Goal: Book appointment/travel/reservation

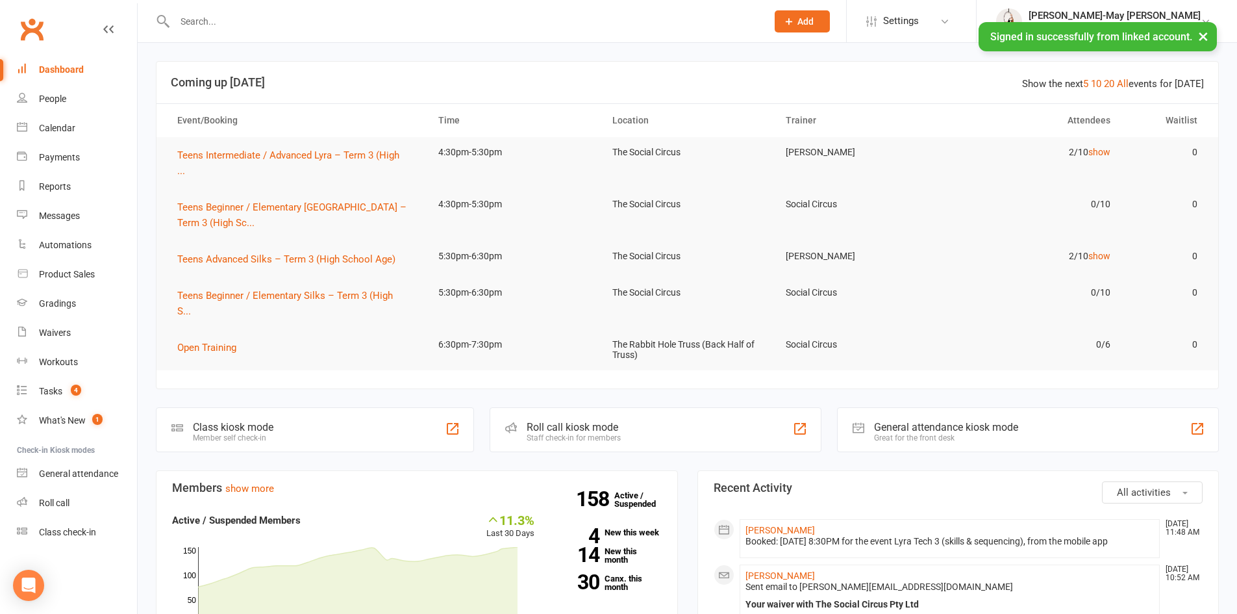
click at [258, 25] on input "text" at bounding box center [464, 21] width 587 height 18
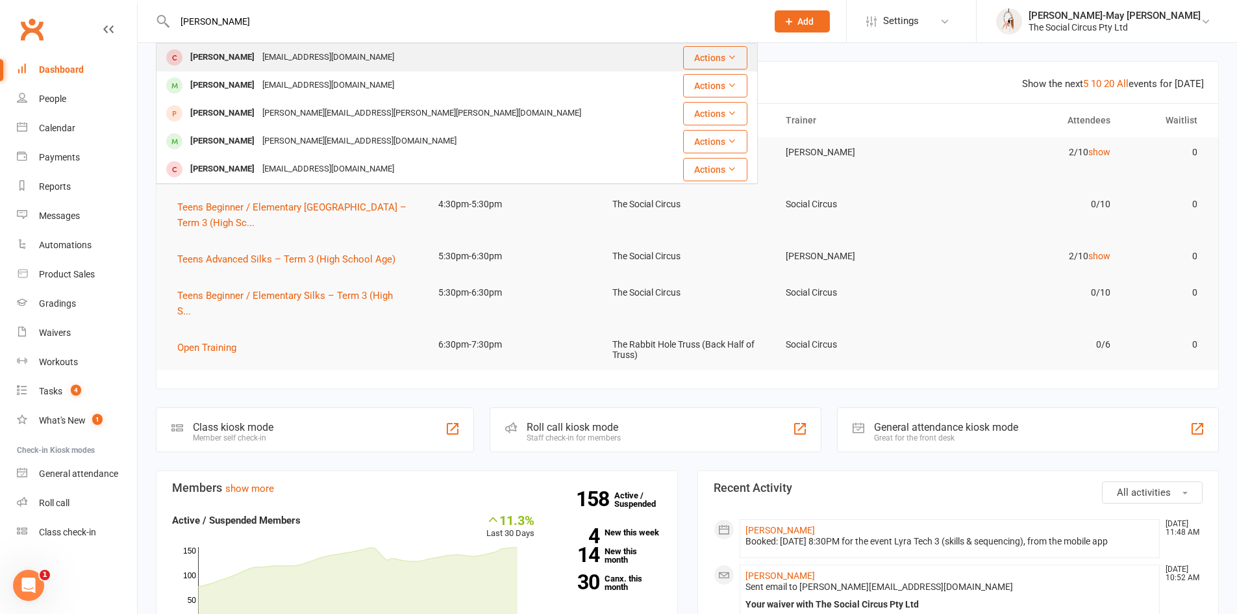
type input "[PERSON_NAME]"
click at [244, 58] on div "[PERSON_NAME]" at bounding box center [222, 57] width 72 height 19
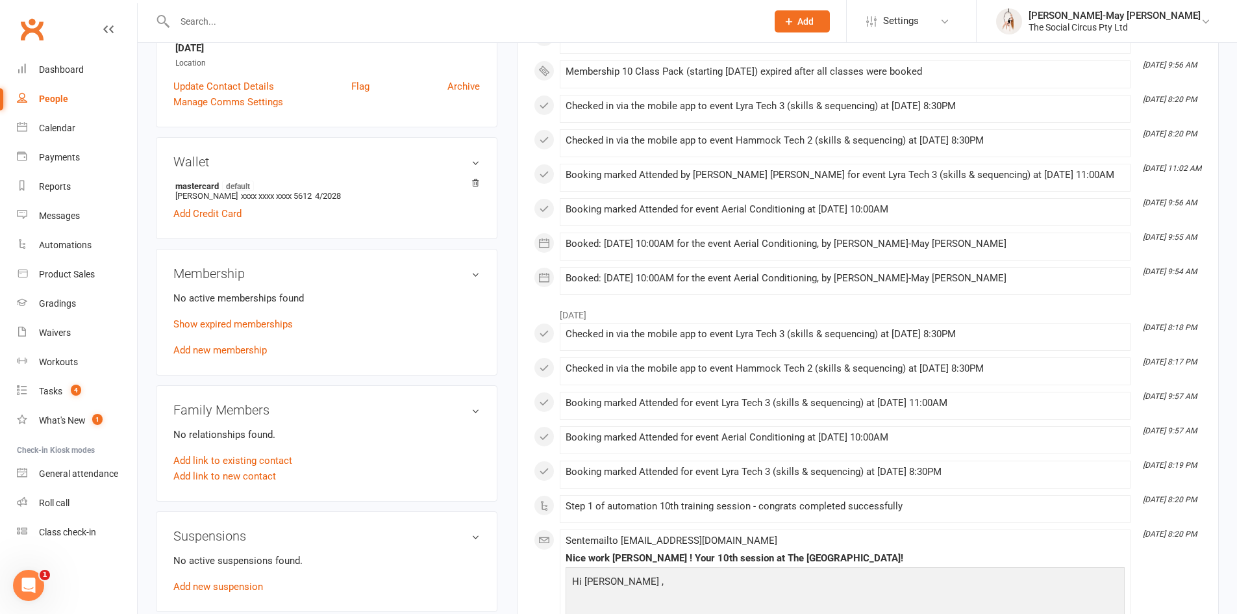
scroll to position [325, 0]
click at [246, 349] on link "Add new membership" at bounding box center [220, 349] width 94 height 12
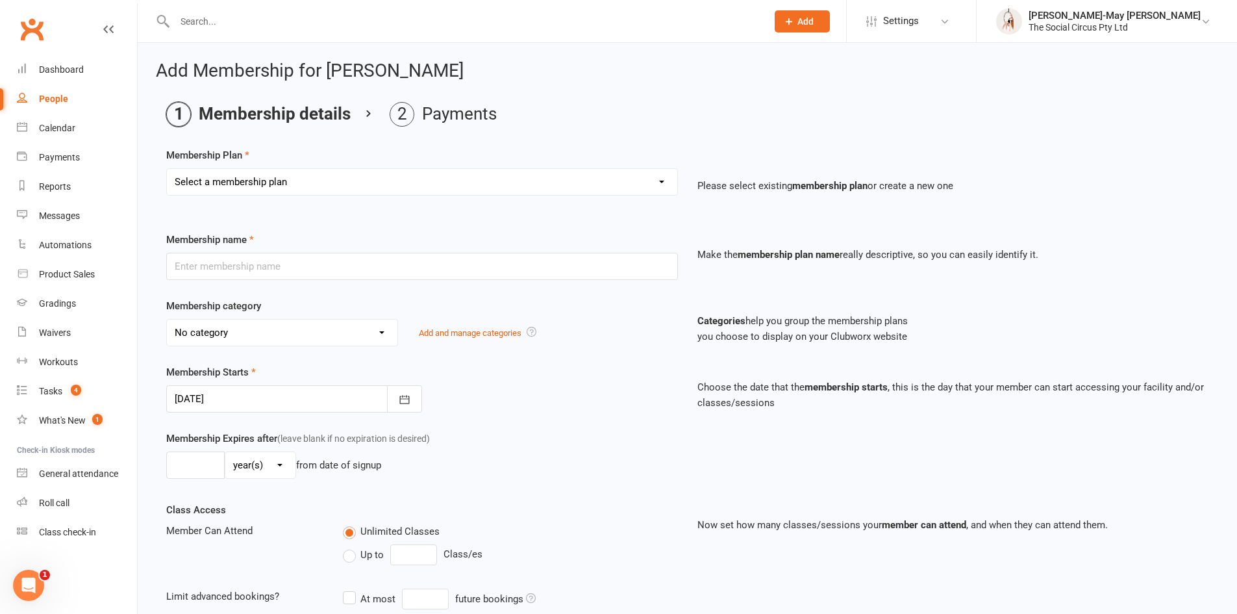
click at [317, 181] on select "Select a membership plan Create new Membership Plan Aerial Explorer 2-week Tria…" at bounding box center [422, 182] width 510 height 26
select select "42"
click at [167, 169] on select "Select a membership plan Create new Membership Plan Aerial Explorer 2-week Tria…" at bounding box center [422, 182] width 510 height 26
type input "Adult Core Program - Circus Commune - 4 x classes/week"
select select "3"
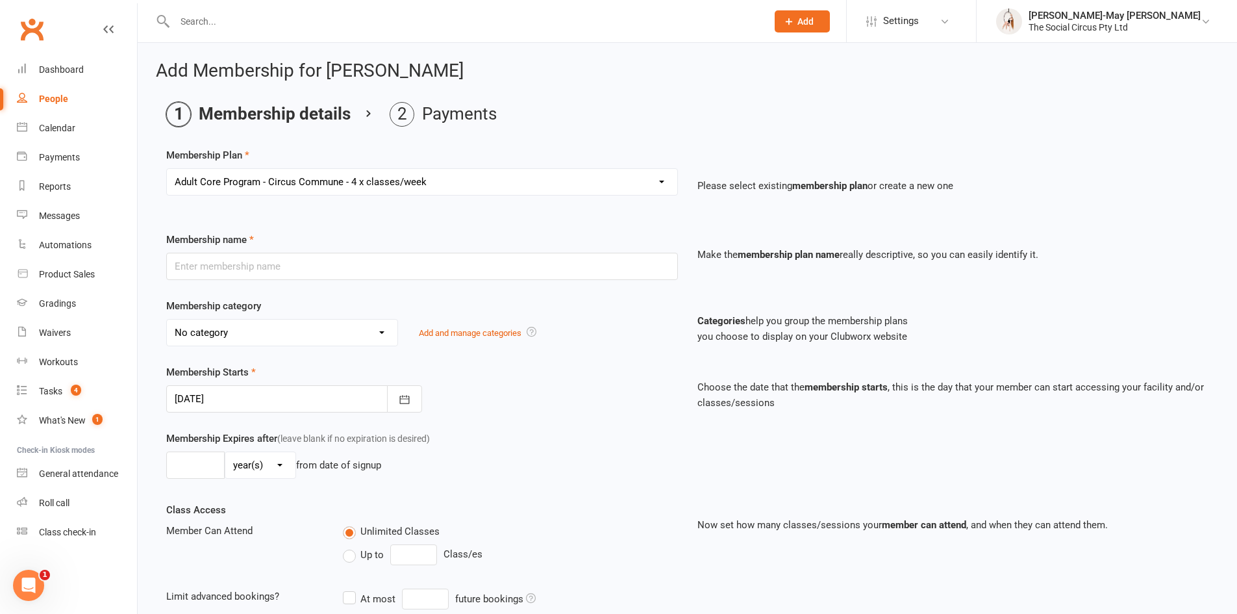
type input "0"
type input "4"
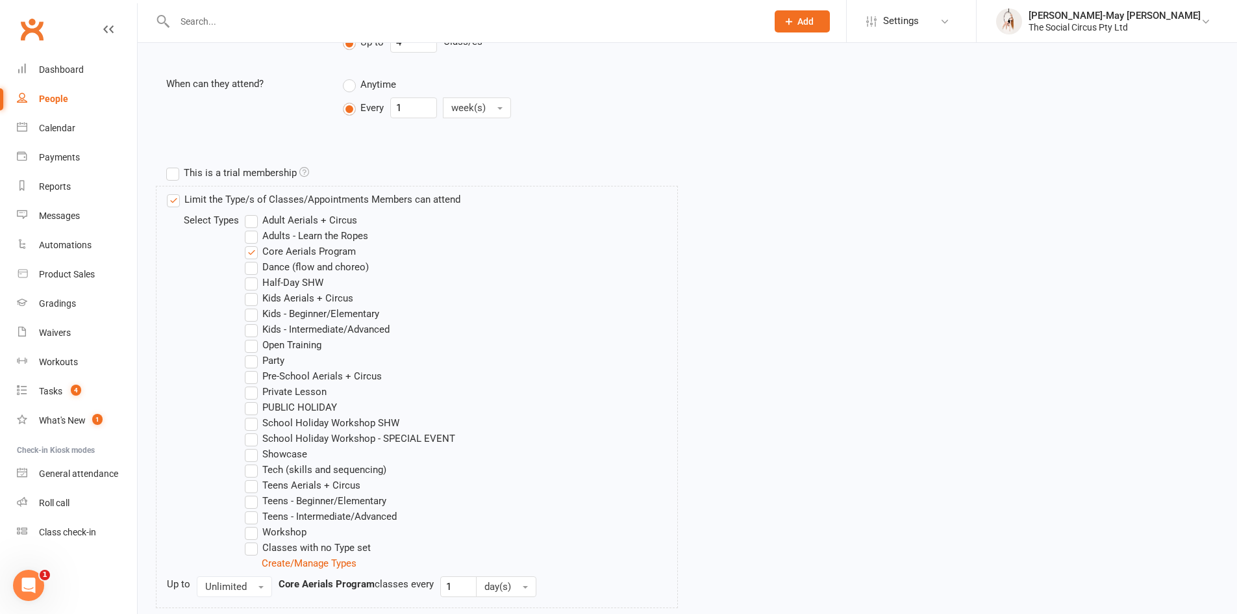
scroll to position [520, 0]
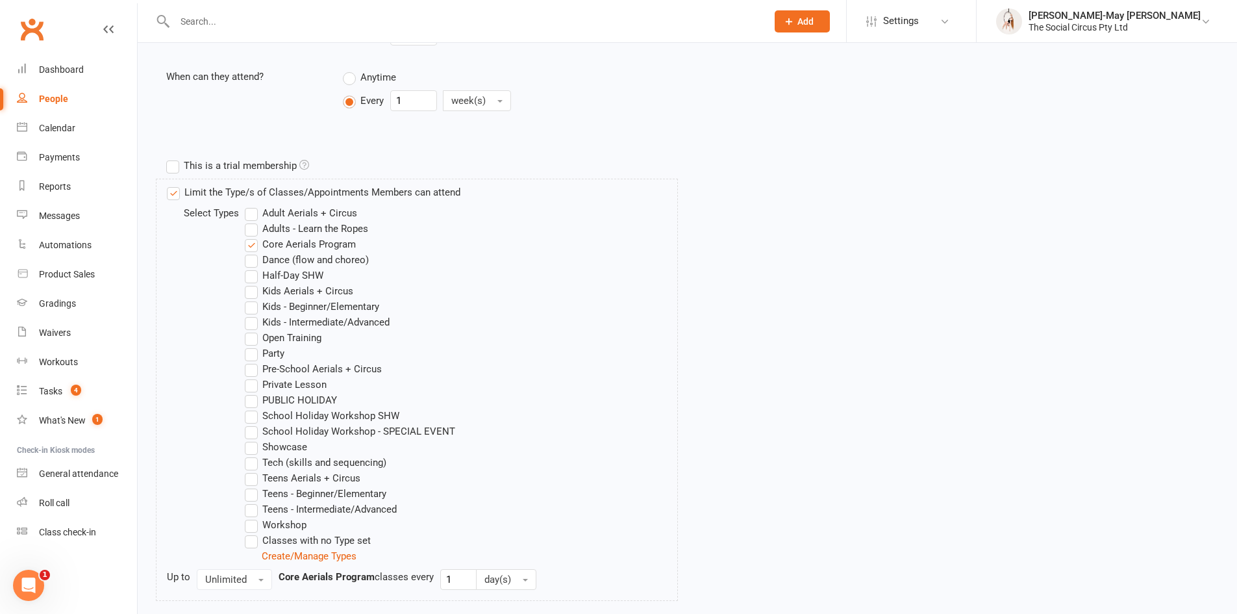
click at [247, 341] on label "Open Training" at bounding box center [283, 338] width 77 height 16
click at [247, 330] on input "Open Training" at bounding box center [249, 330] width 8 height 0
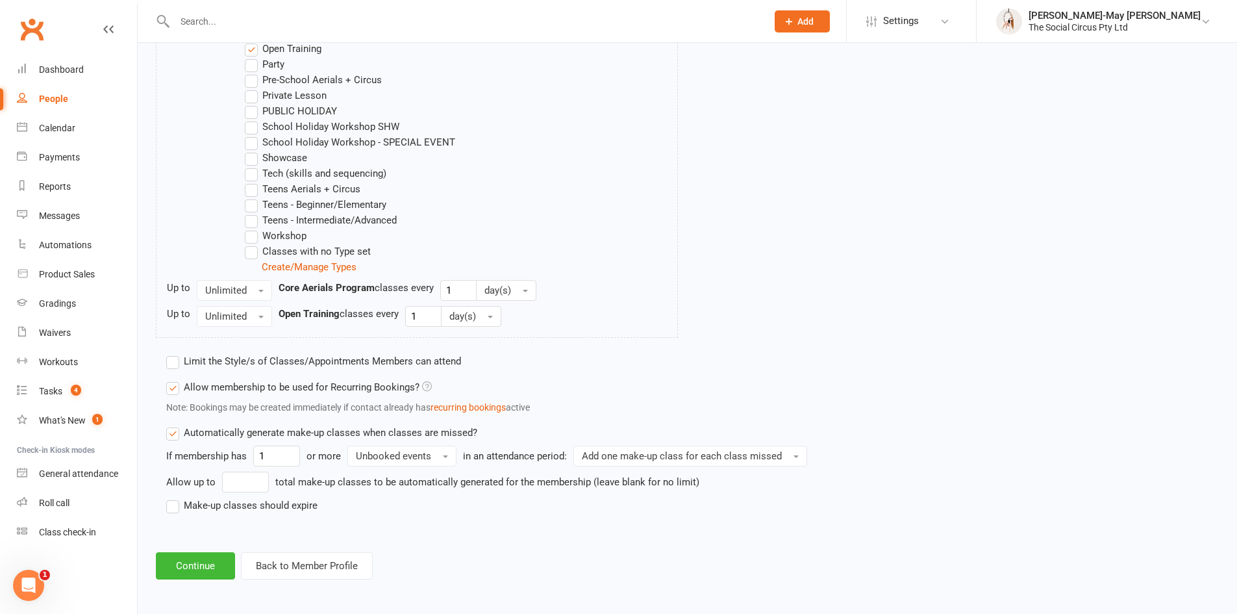
scroll to position [811, 0]
click at [174, 505] on label "Make-up classes should expire" at bounding box center [241, 503] width 151 height 16
click at [174, 495] on input "Make-up classes should expire" at bounding box center [170, 495] width 8 height 0
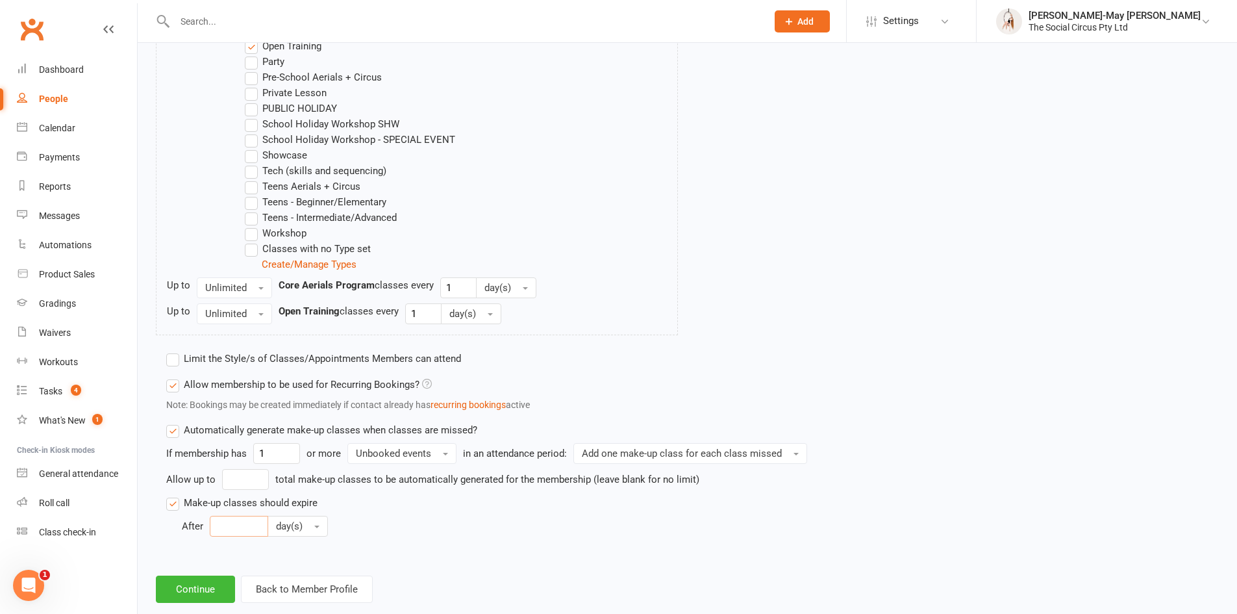
click at [229, 521] on input "number" at bounding box center [239, 526] width 58 height 21
type input "14"
click at [195, 591] on button "Continue" at bounding box center [195, 588] width 79 height 27
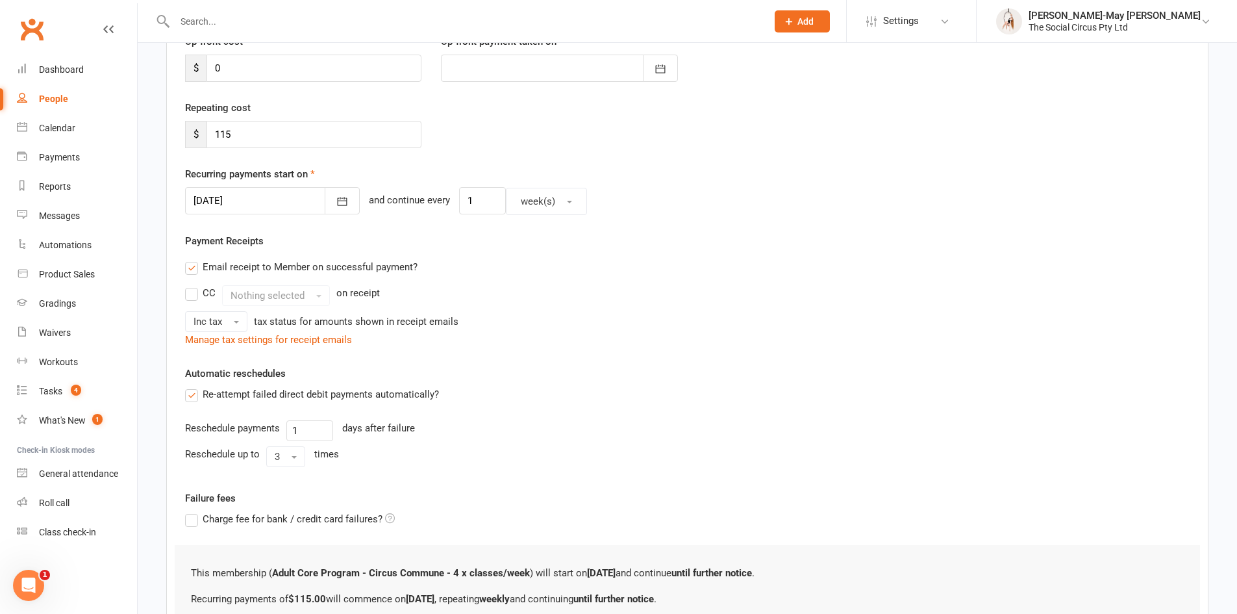
scroll to position [331, 0]
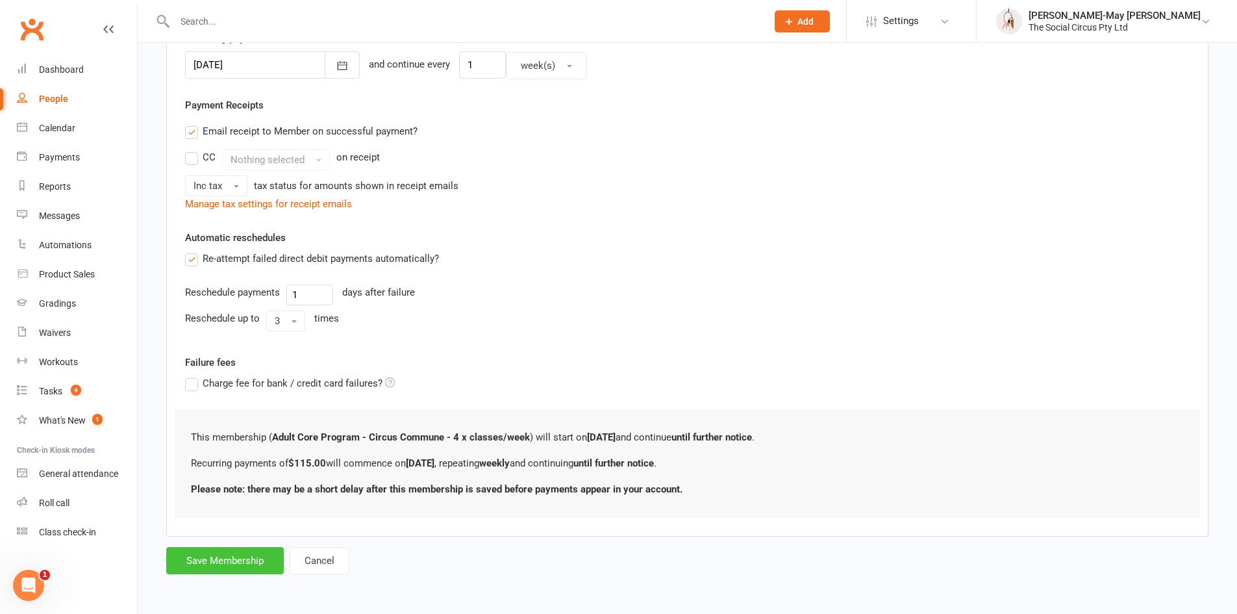
click at [201, 564] on button "Save Membership" at bounding box center [225, 560] width 118 height 27
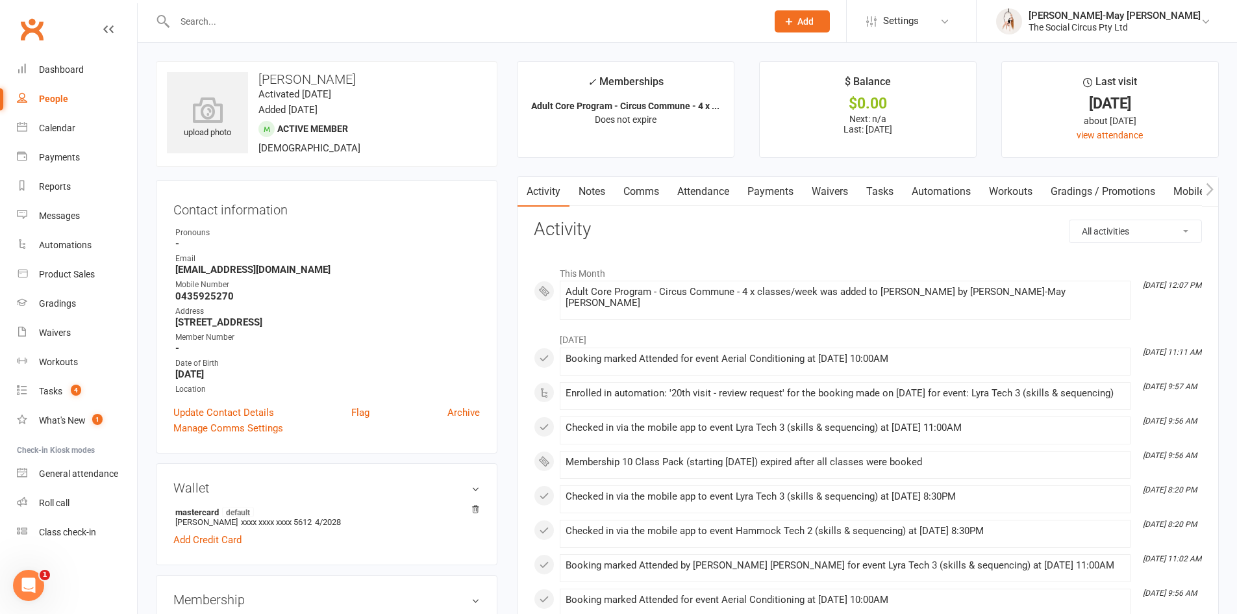
click at [723, 191] on link "Attendance" at bounding box center [703, 192] width 70 height 30
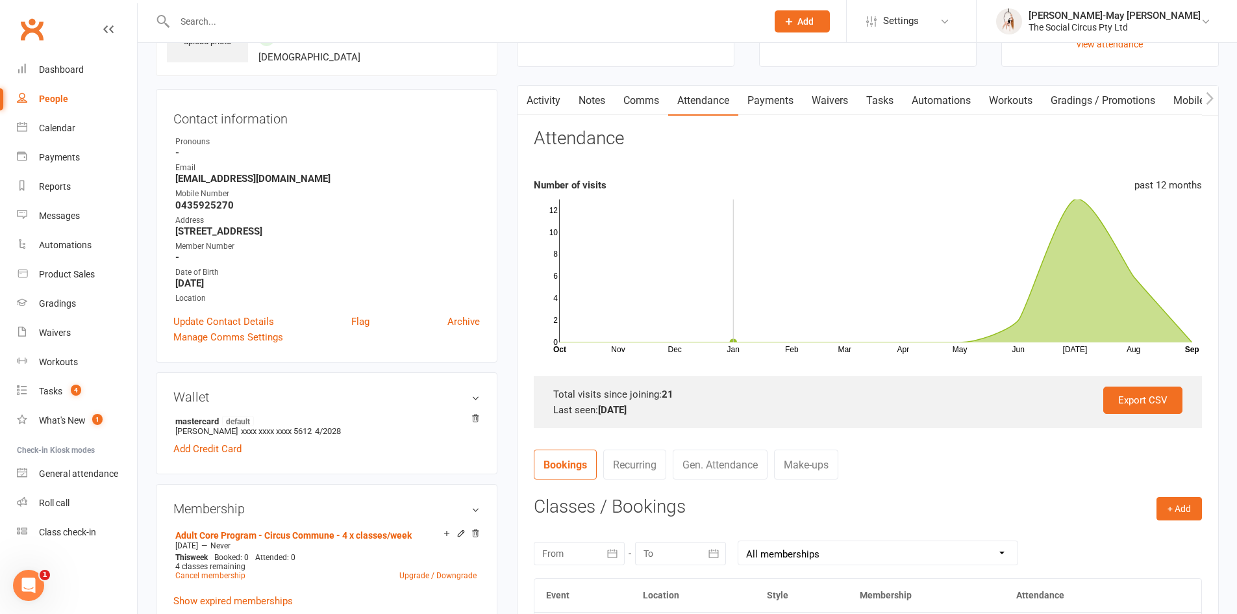
scroll to position [130, 0]
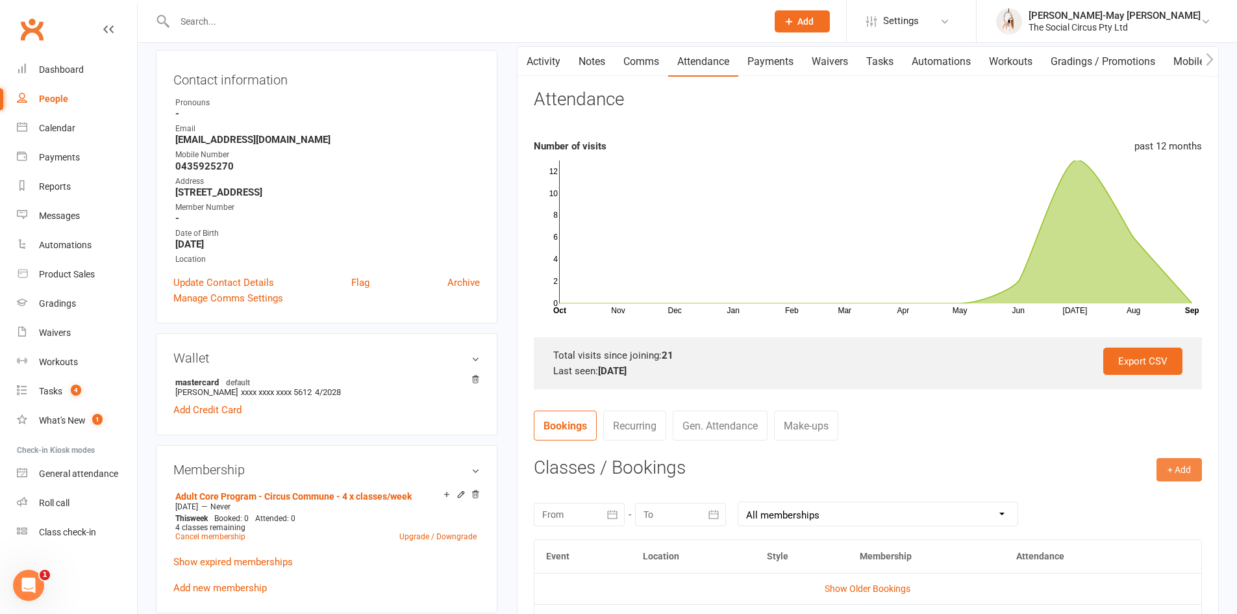
click at [1199, 470] on button "+ Add" at bounding box center [1179, 469] width 45 height 23
click at [1084, 496] on link "Book Event" at bounding box center [1137, 499] width 129 height 26
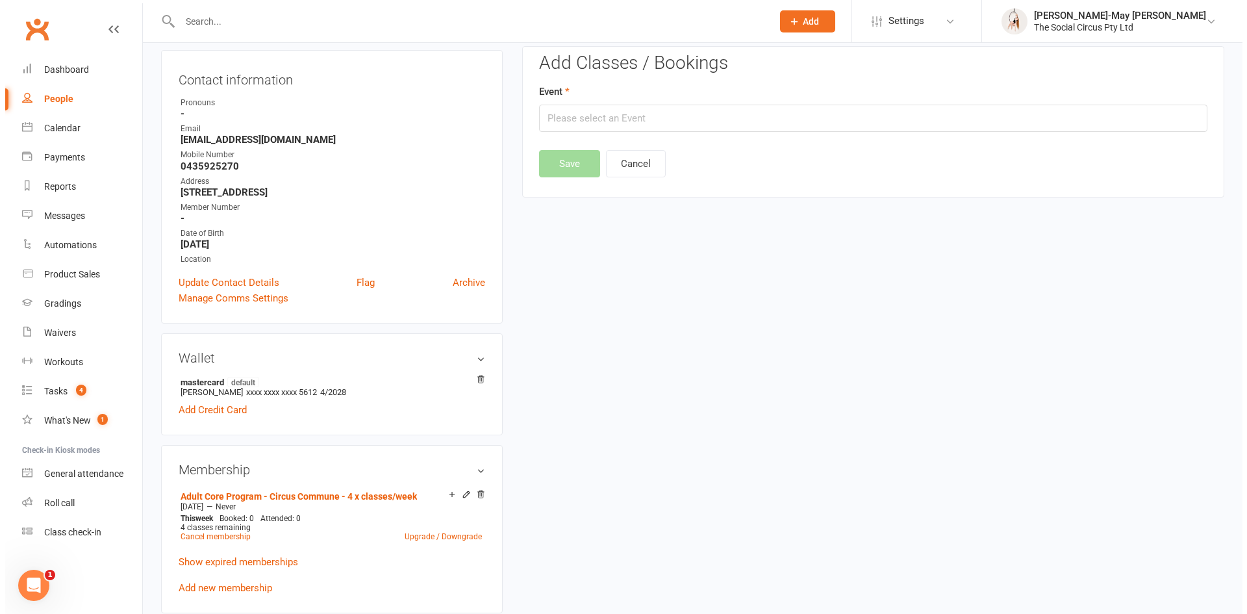
scroll to position [111, 0]
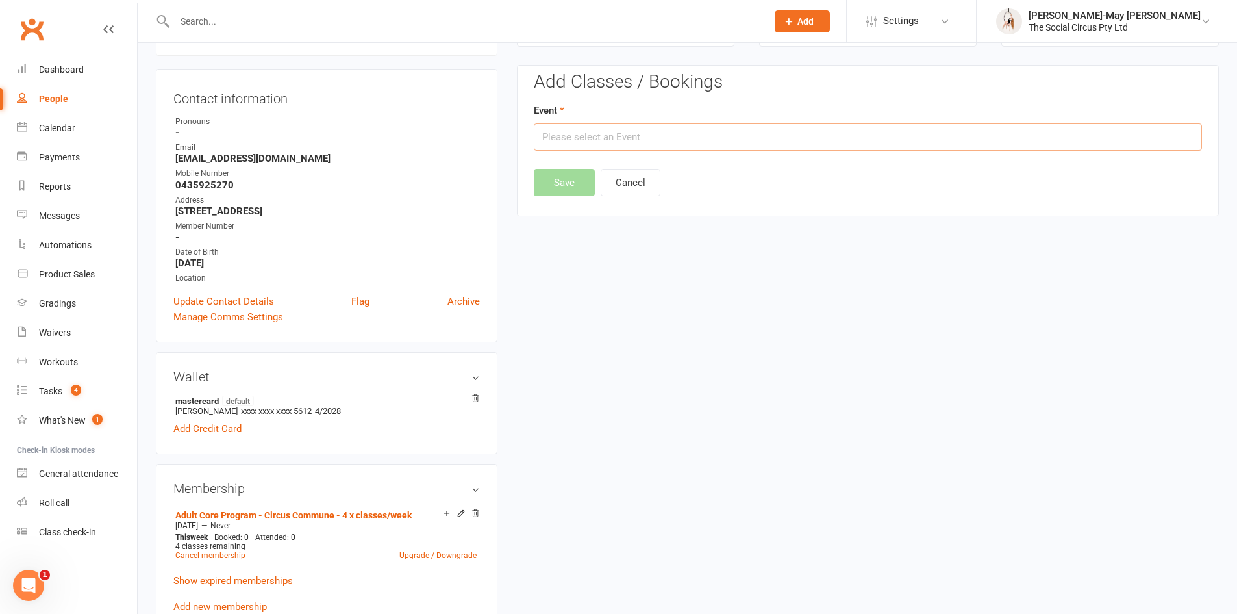
click at [694, 131] on input "text" at bounding box center [868, 136] width 668 height 27
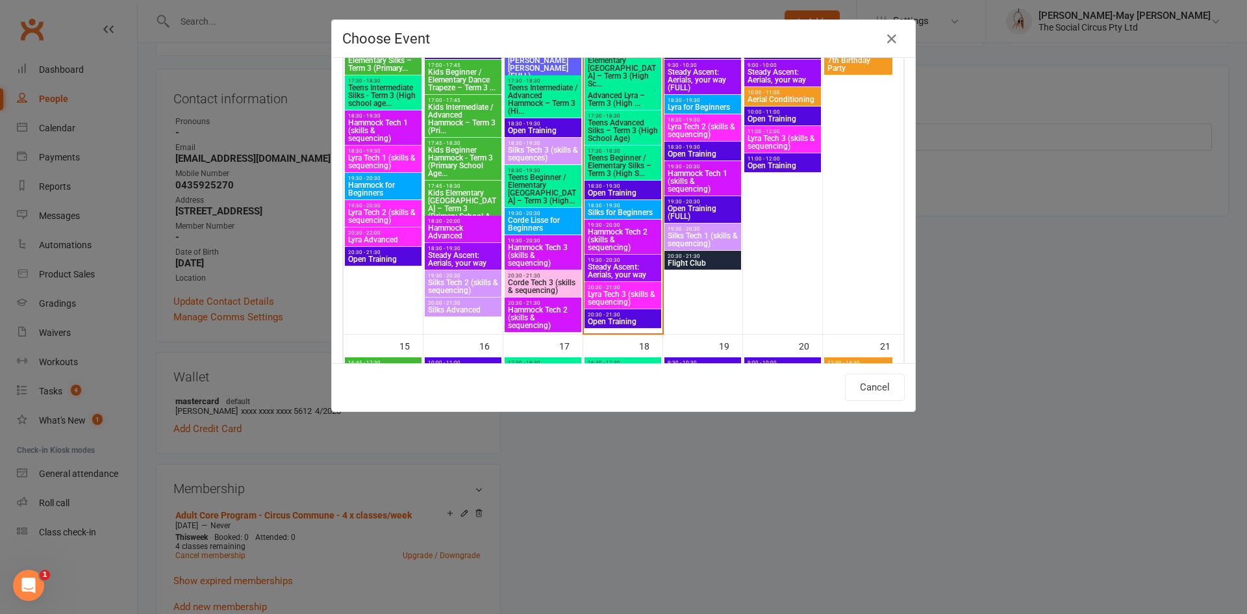
scroll to position [455, 0]
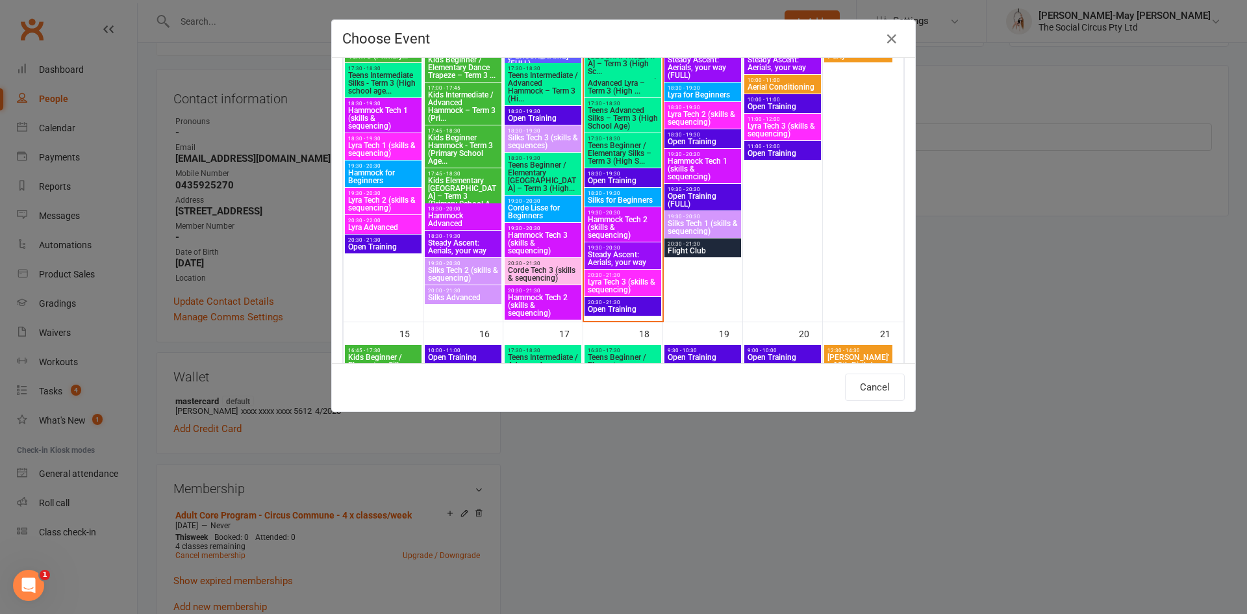
click at [623, 279] on span "Lyra Tech 3 (skills & sequencing)" at bounding box center [622, 286] width 71 height 16
type input "Lyra Tech 3 (skills & sequencing) - [DATE] 8:30:00 PM"
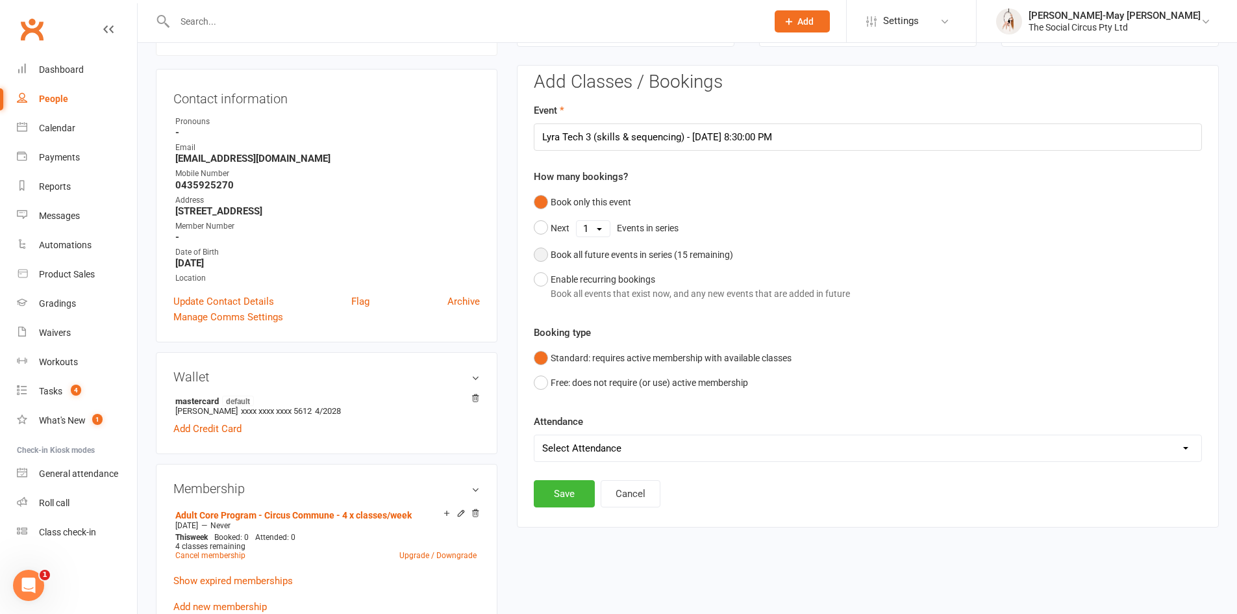
click at [544, 253] on button "Book all future events in series ( 15 remaining)" at bounding box center [633, 254] width 199 height 25
click at [559, 430] on button "Save" at bounding box center [564, 427] width 61 height 27
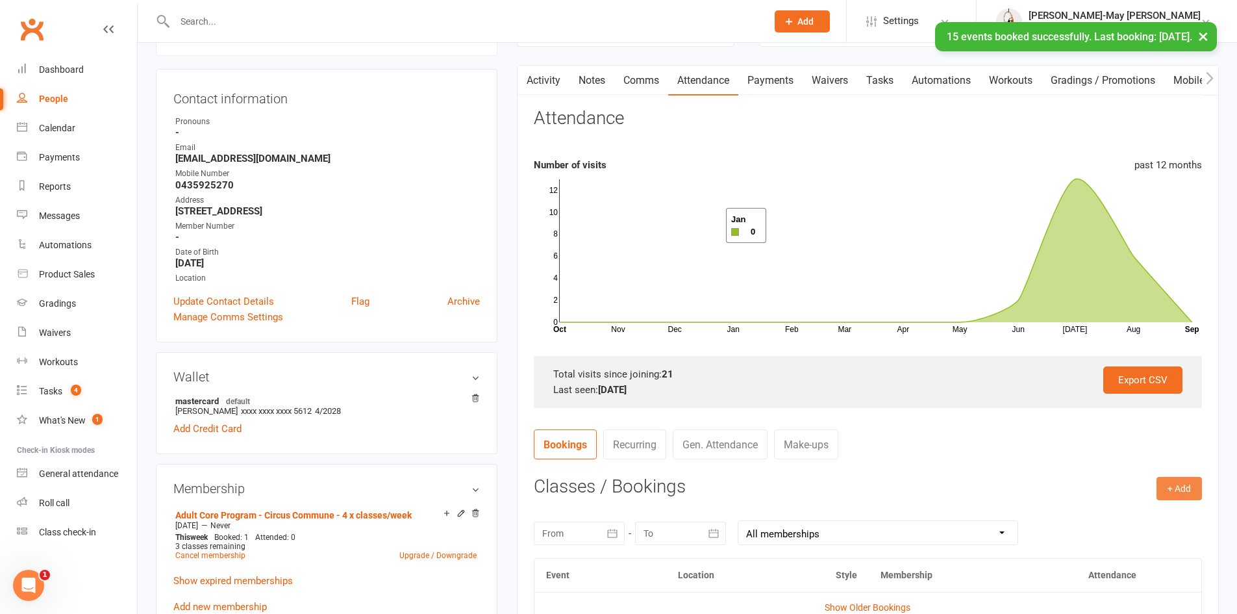
click at [1183, 489] on button "+ Add" at bounding box center [1179, 488] width 45 height 23
click at [1092, 515] on link "Book Event" at bounding box center [1137, 518] width 129 height 26
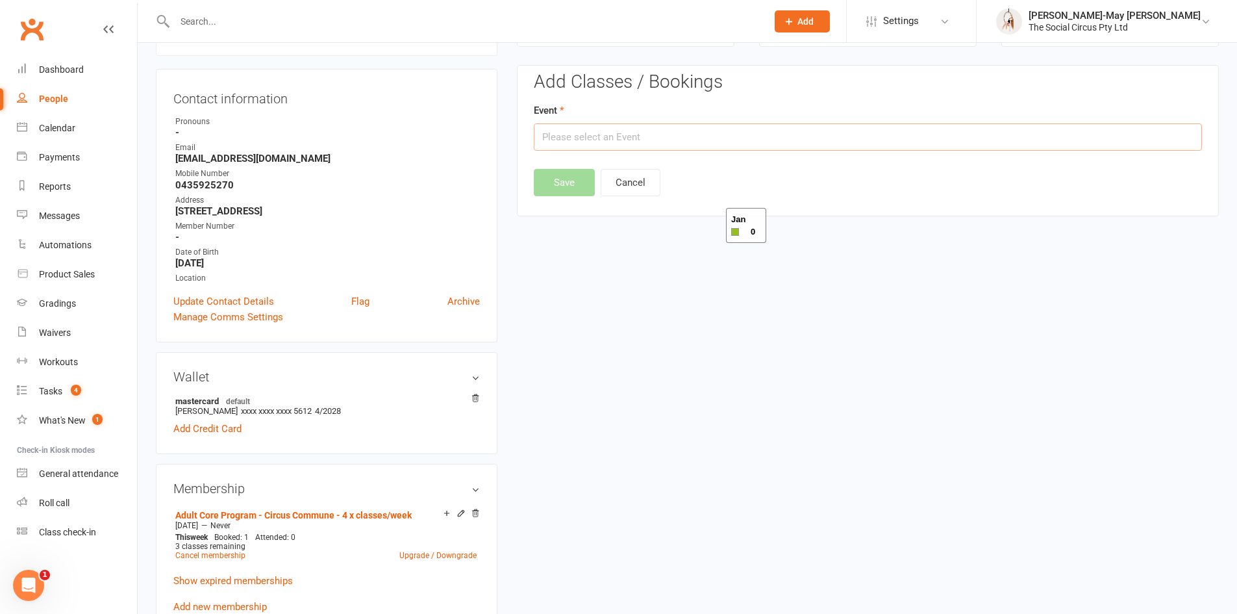
click at [642, 139] on input "text" at bounding box center [868, 136] width 668 height 27
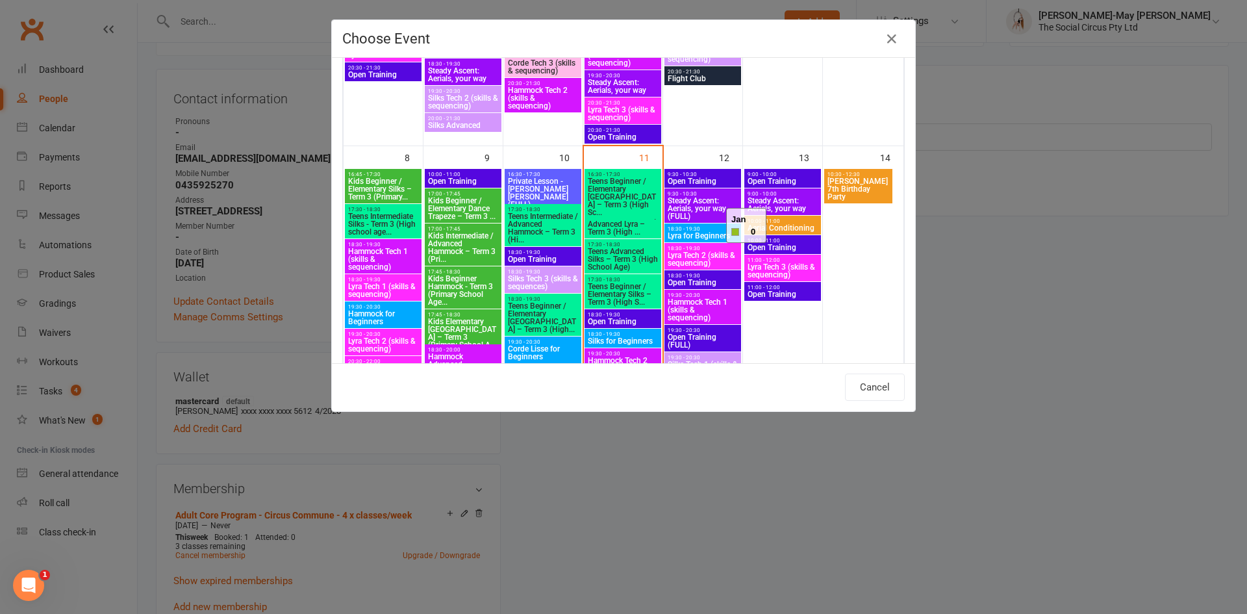
scroll to position [325, 0]
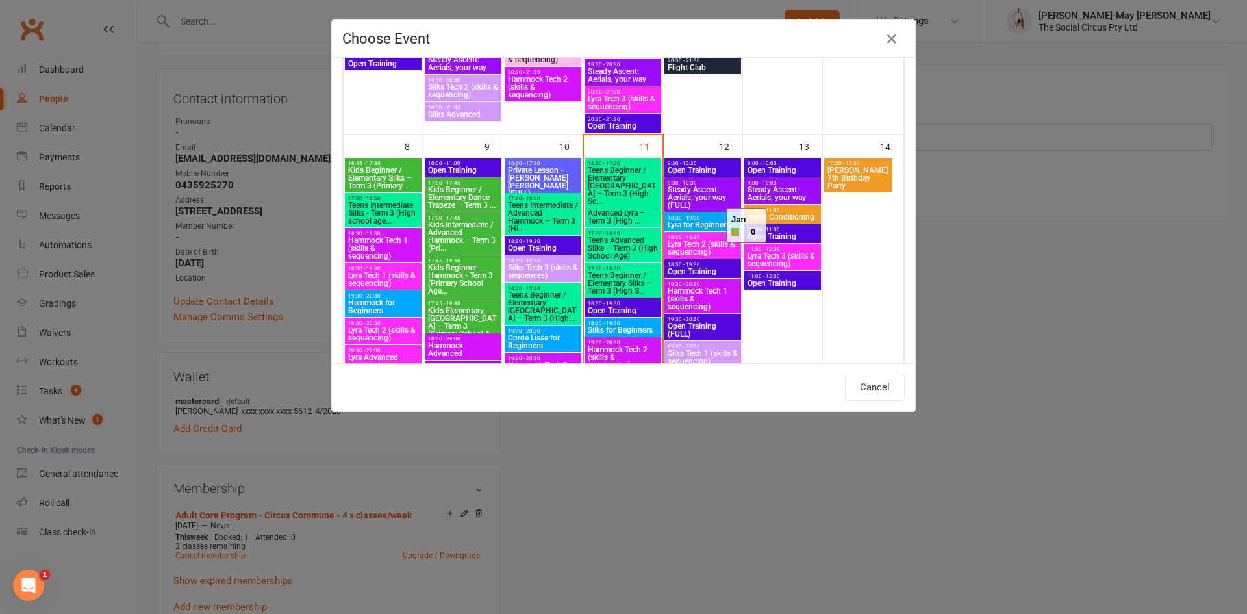
click at [792, 188] on span "Steady Ascent: Aerials, your way" at bounding box center [782, 194] width 71 height 16
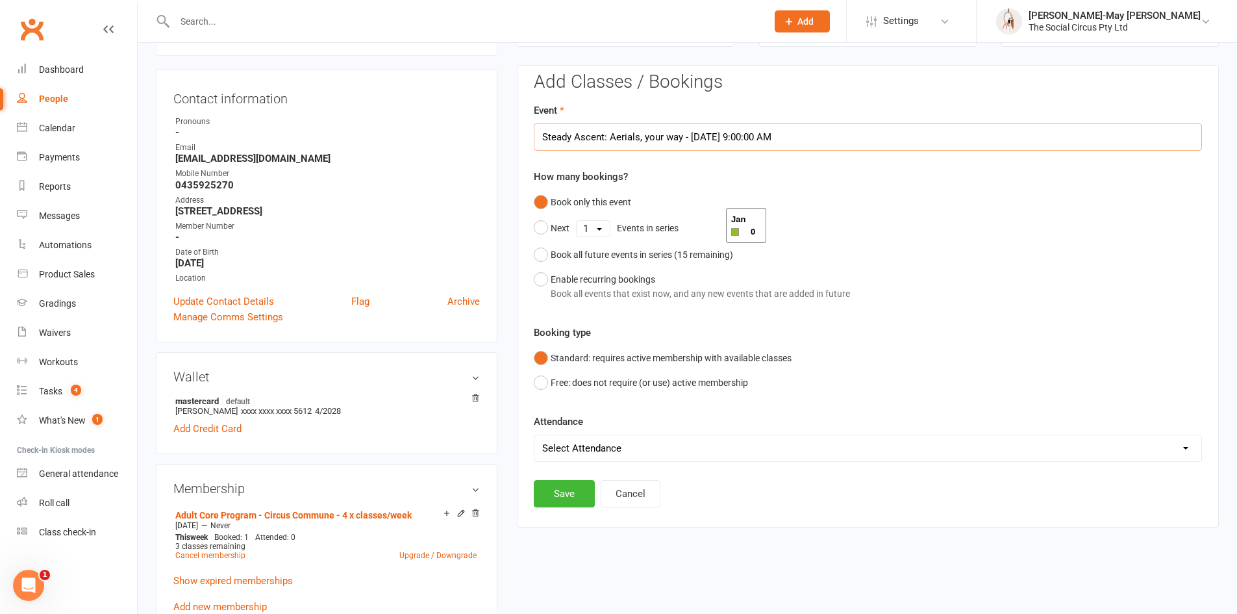
click at [807, 140] on input "Steady Ascent: Aerials, your way - [DATE] 9:00:00 AM" at bounding box center [868, 136] width 668 height 27
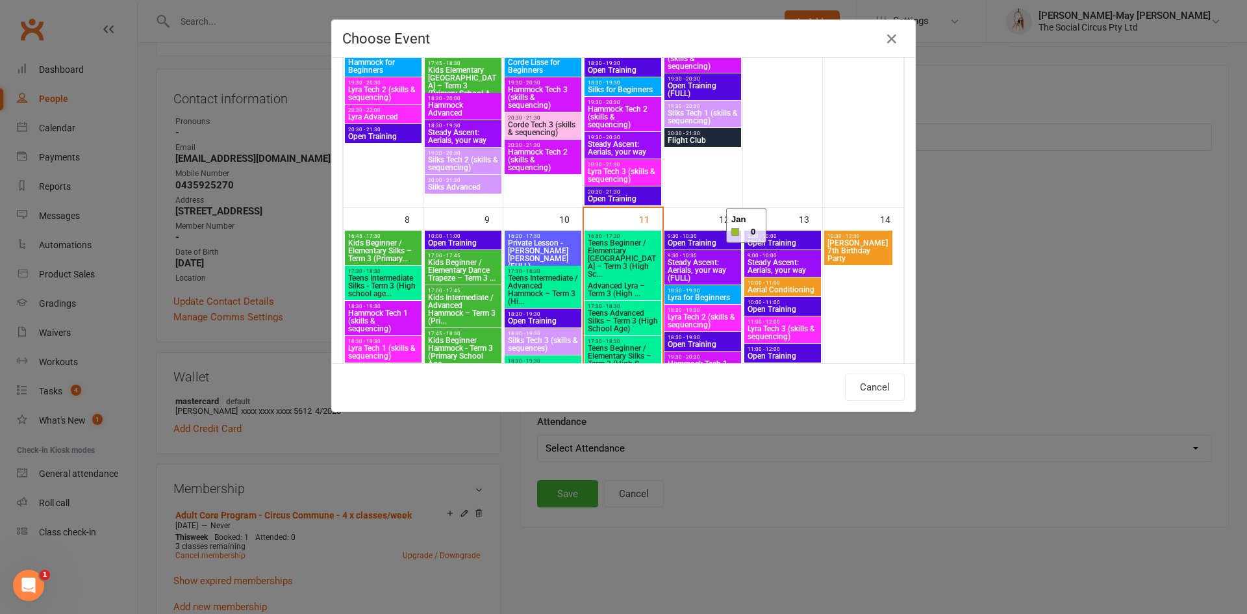
scroll to position [260, 0]
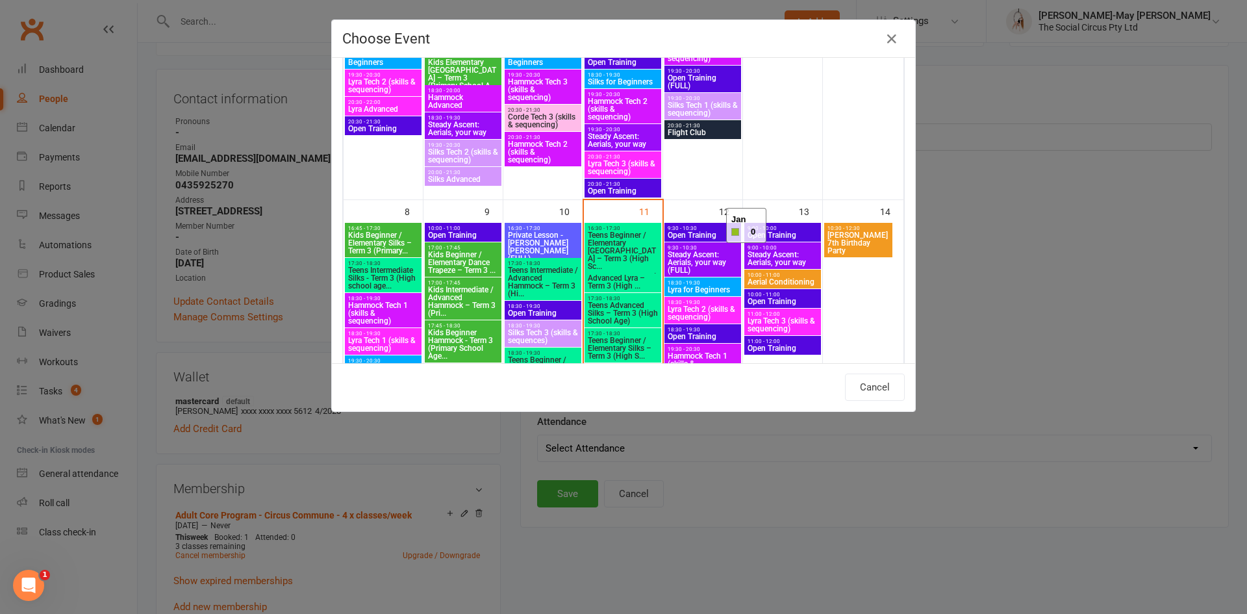
click at [794, 281] on span "Aerial Conditioning" at bounding box center [782, 282] width 71 height 8
type input "Aerial Conditioning - [DATE] 10:00:00 AM"
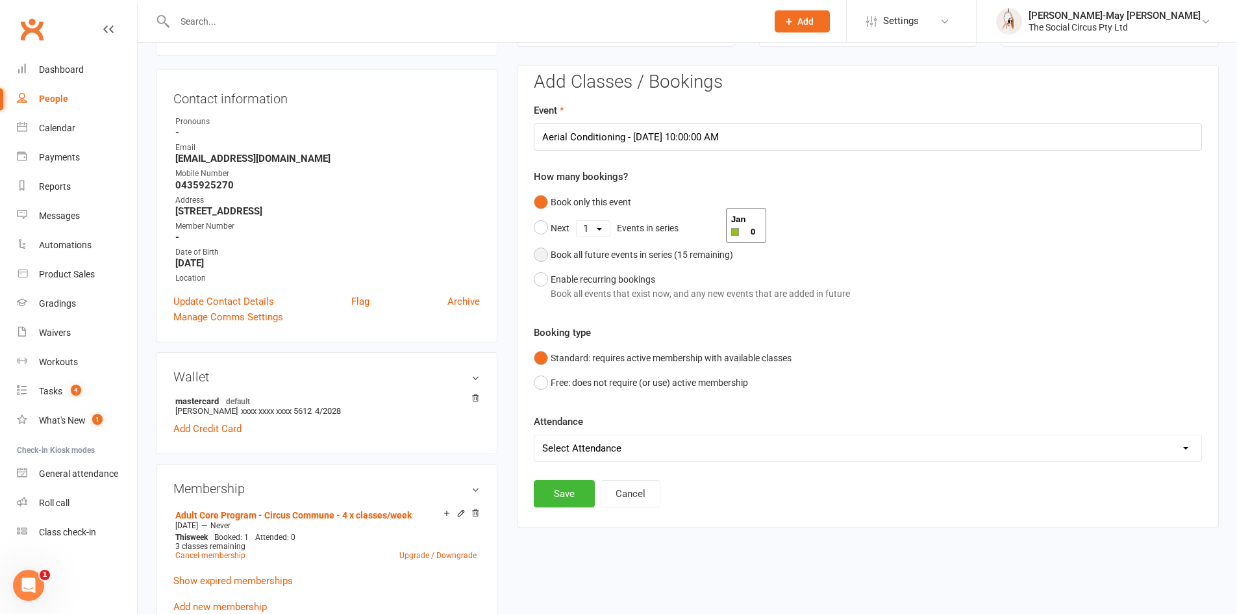
click at [540, 255] on button "Book all future events in series ( 15 remaining)" at bounding box center [633, 254] width 199 height 25
click at [570, 431] on button "Save" at bounding box center [564, 427] width 61 height 27
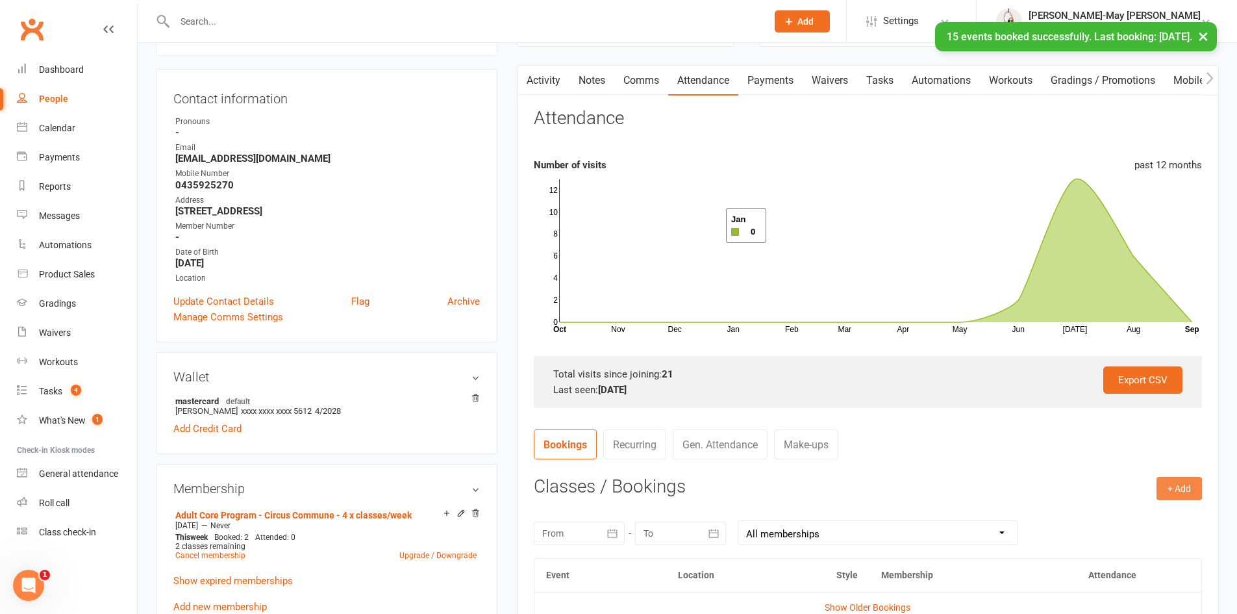
click at [1191, 489] on button "+ Add" at bounding box center [1179, 488] width 45 height 23
click at [1098, 512] on link "Book Event" at bounding box center [1137, 518] width 129 height 26
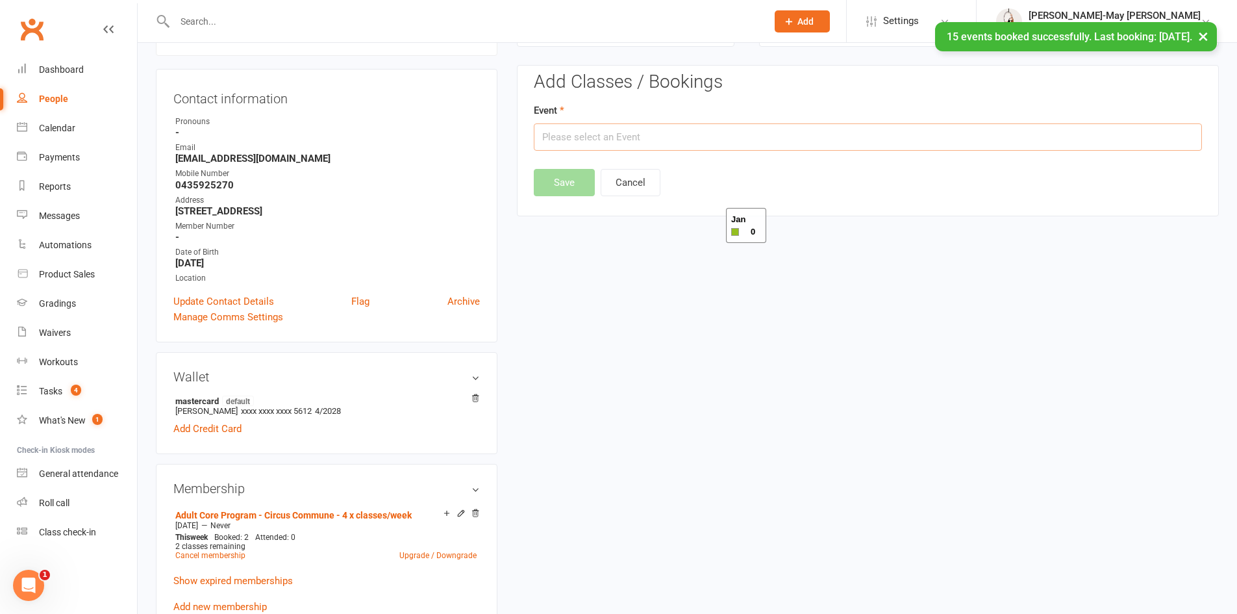
click at [701, 142] on input "text" at bounding box center [868, 136] width 668 height 27
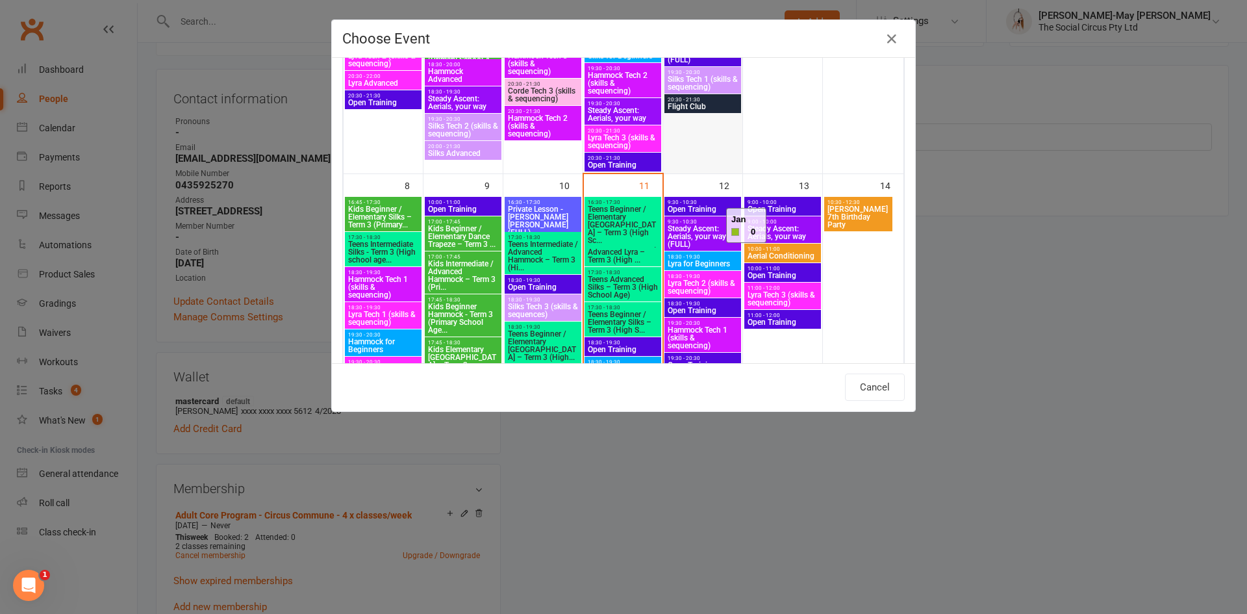
scroll to position [325, 0]
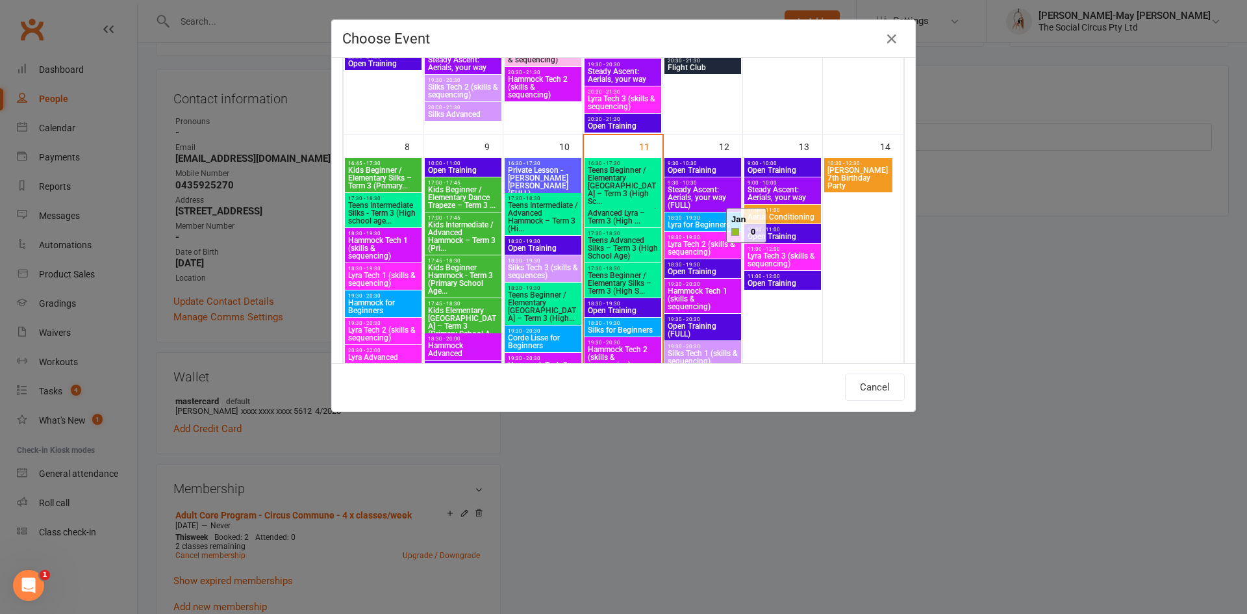
click at [799, 255] on span "Lyra Tech 3 (skills & sequencing)" at bounding box center [782, 260] width 71 height 16
type input "Lyra Tech 3 (skills & sequencing) - [DATE] 11:00:00 AM"
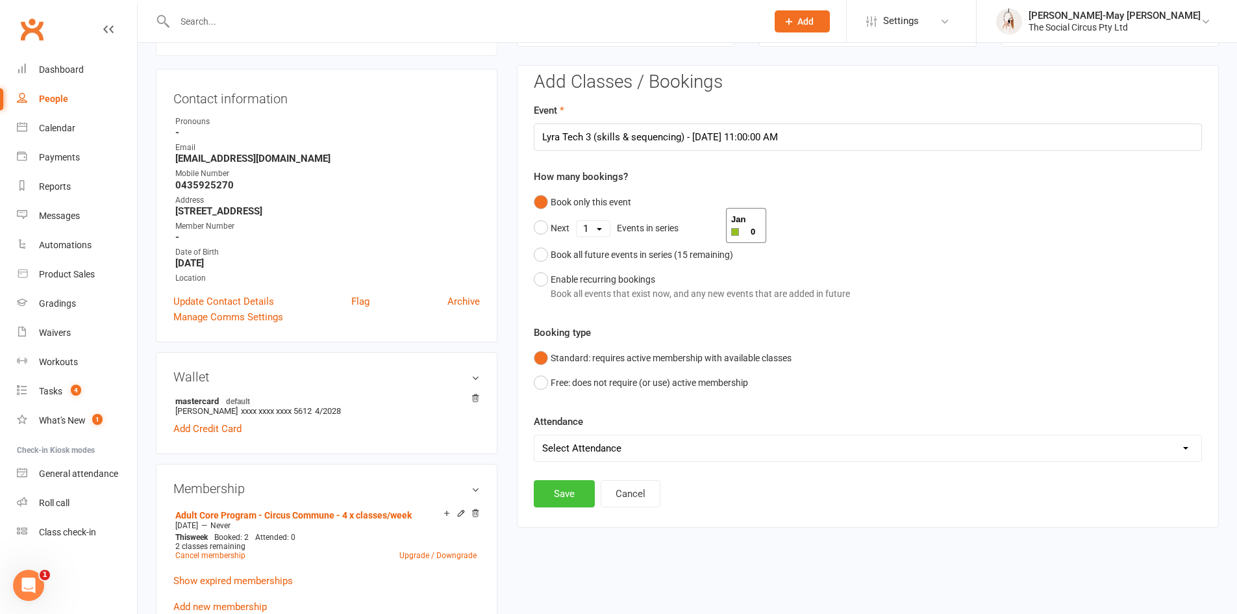
click at [577, 496] on button "Save" at bounding box center [564, 493] width 61 height 27
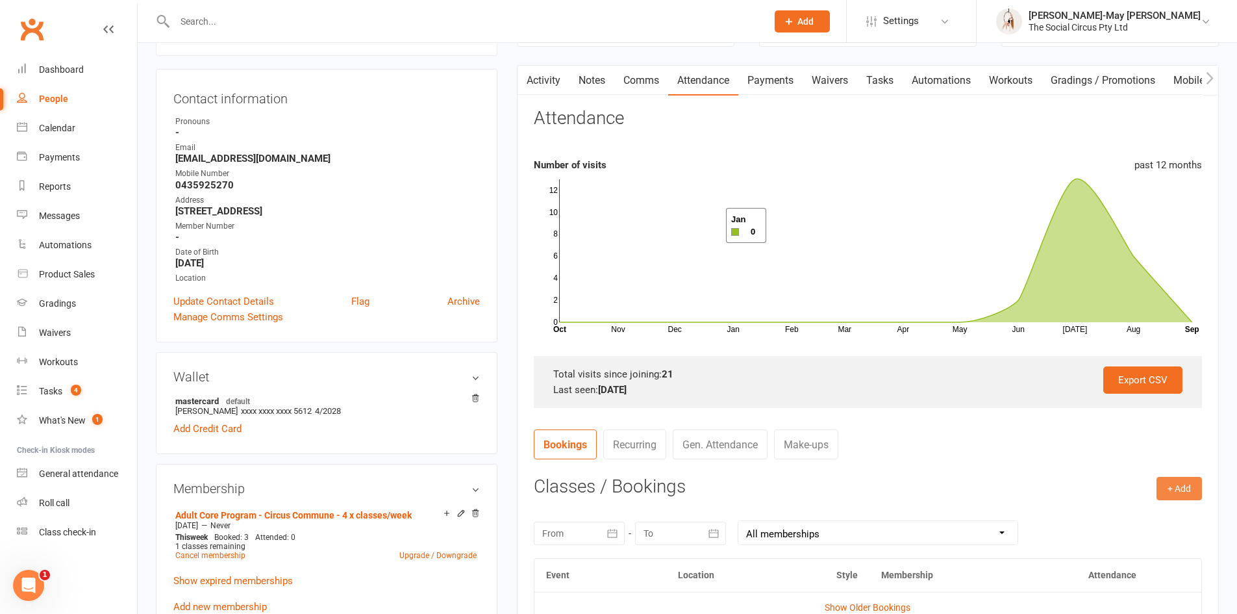
click at [1181, 493] on button "+ Add" at bounding box center [1179, 488] width 45 height 23
click at [1094, 518] on link "Book Event" at bounding box center [1137, 518] width 129 height 26
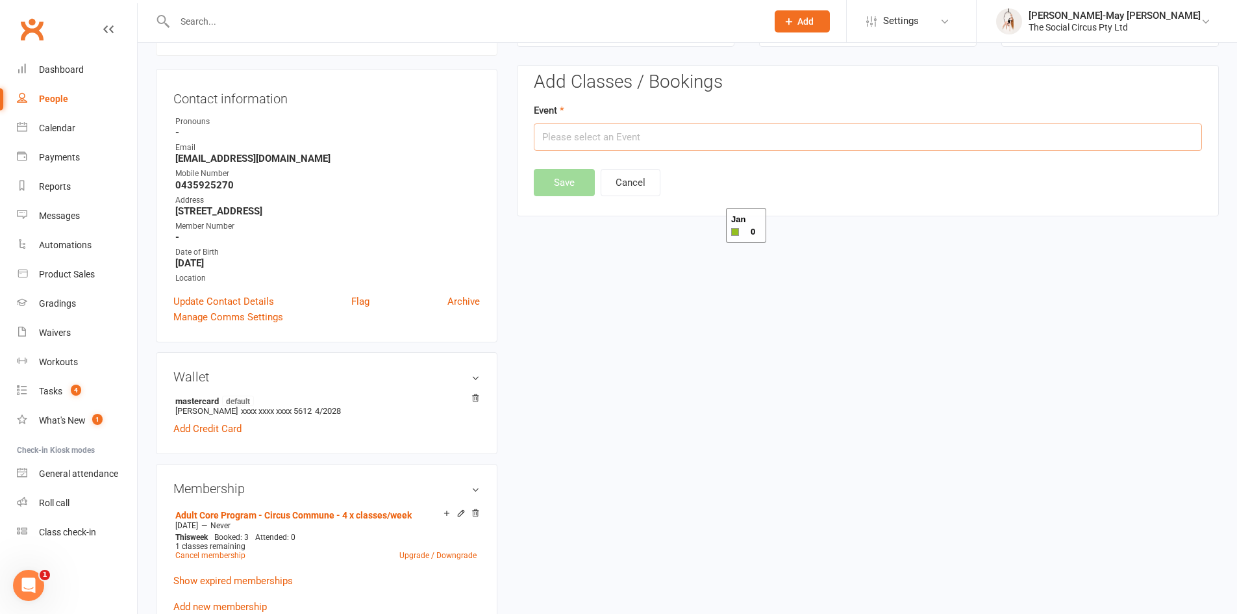
click at [593, 138] on input "text" at bounding box center [868, 136] width 668 height 27
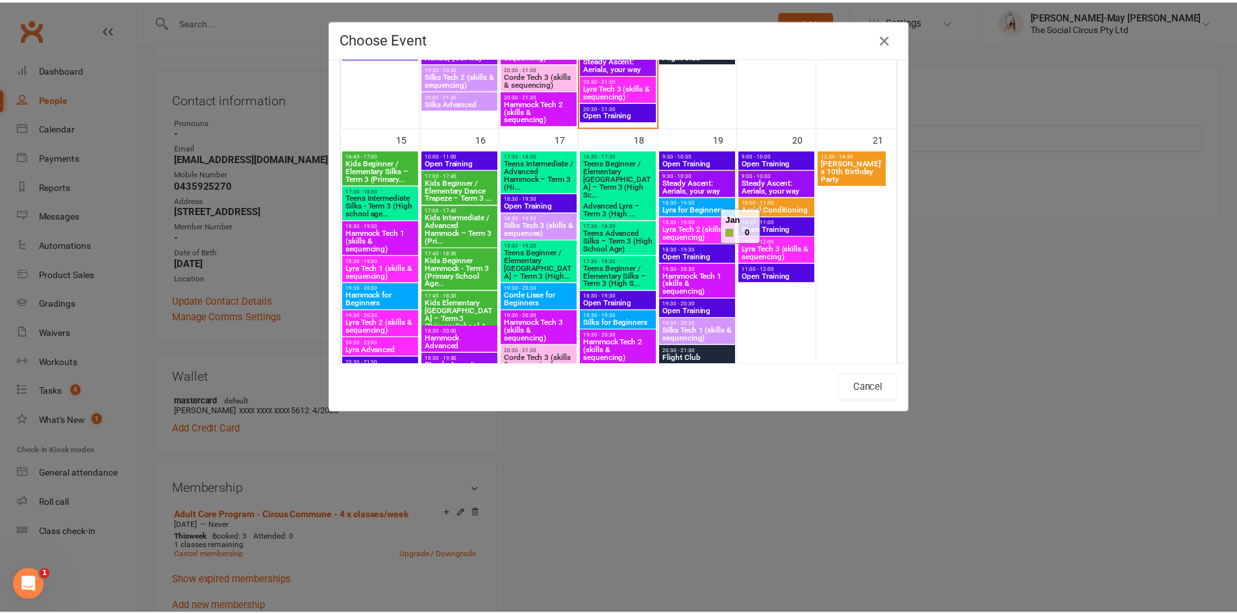
scroll to position [714, 0]
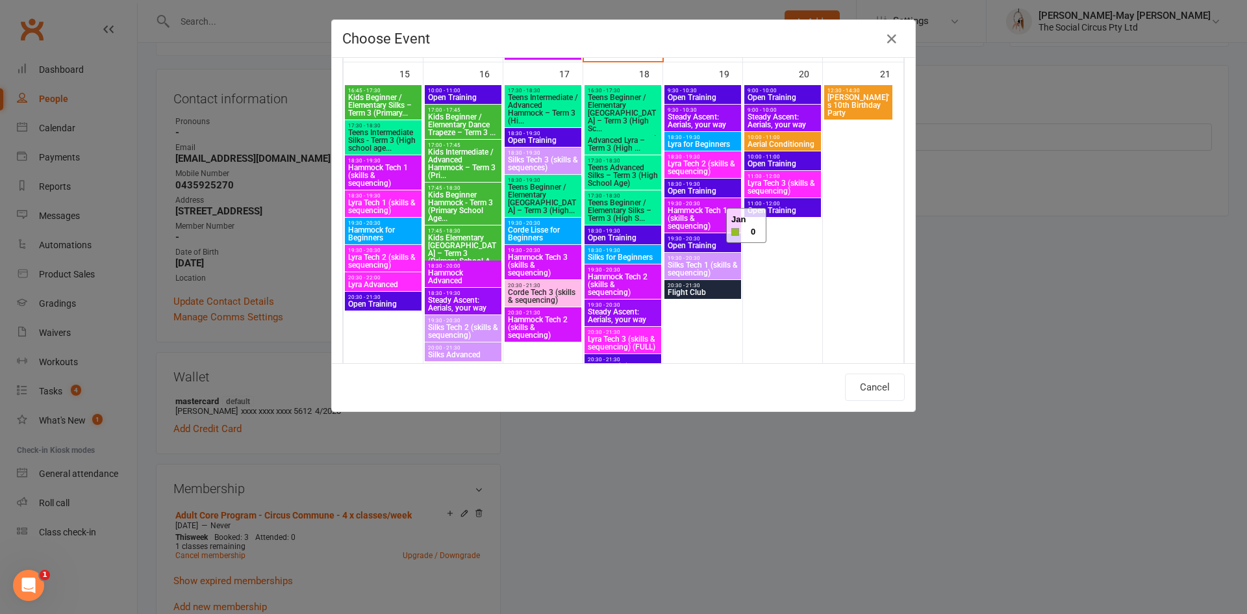
click at [549, 323] on span "Hammock Tech 2 (skills & sequencing)" at bounding box center [542, 327] width 71 height 23
type input "Hammock Tech 2 (skills & sequencing) - [DATE] 8:30:00 PM"
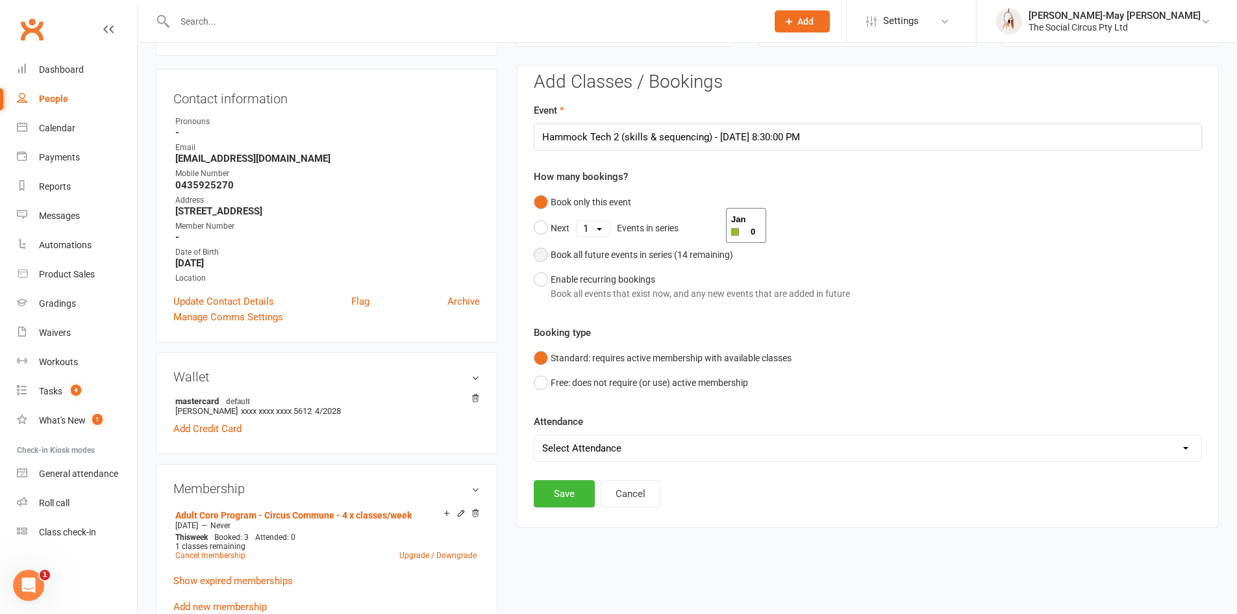
click at [544, 251] on button "Book all future events in series ( 14 remaining)" at bounding box center [633, 254] width 199 height 25
click at [557, 422] on button "Save" at bounding box center [564, 427] width 61 height 27
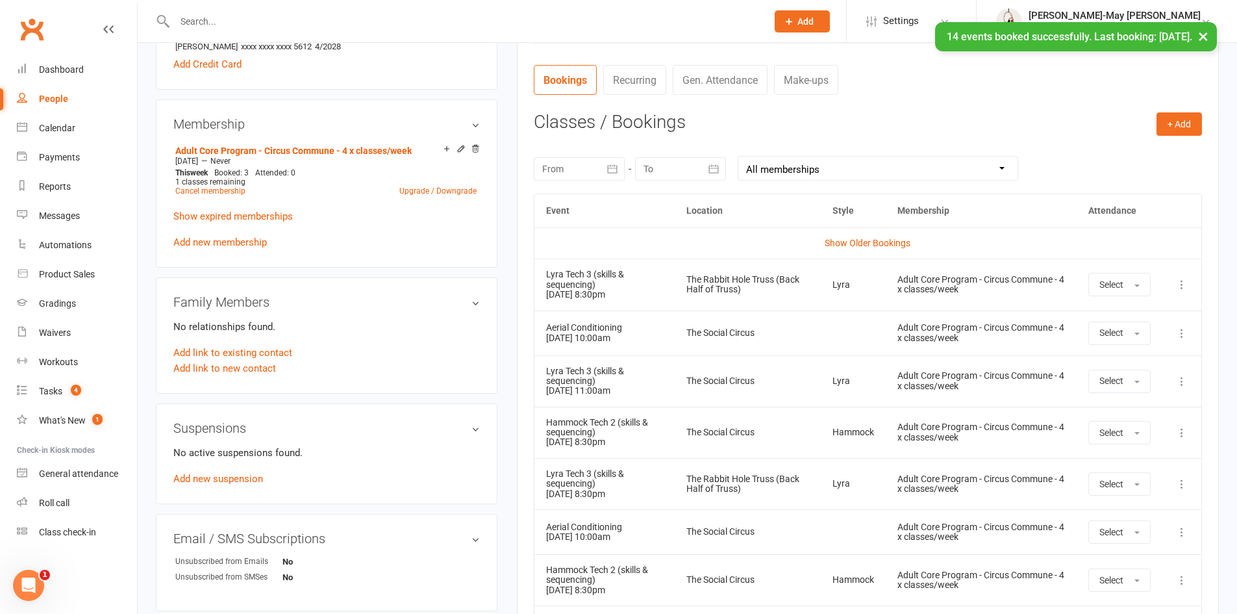
scroll to position [501, 0]
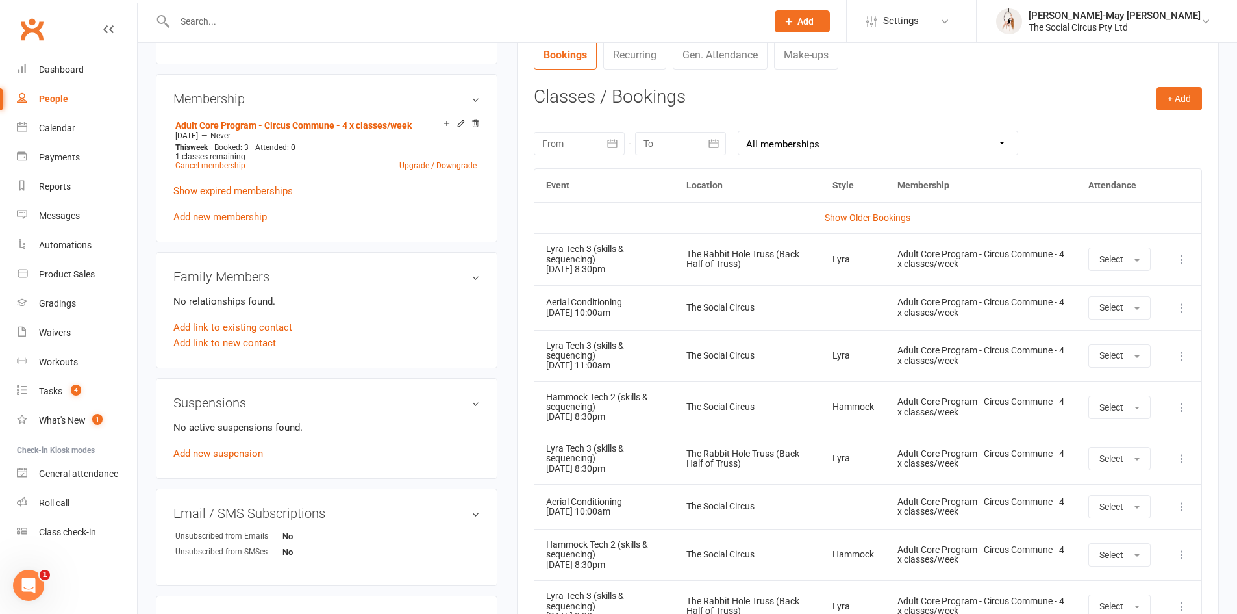
click at [475, 27] on input "text" at bounding box center [464, 21] width 587 height 18
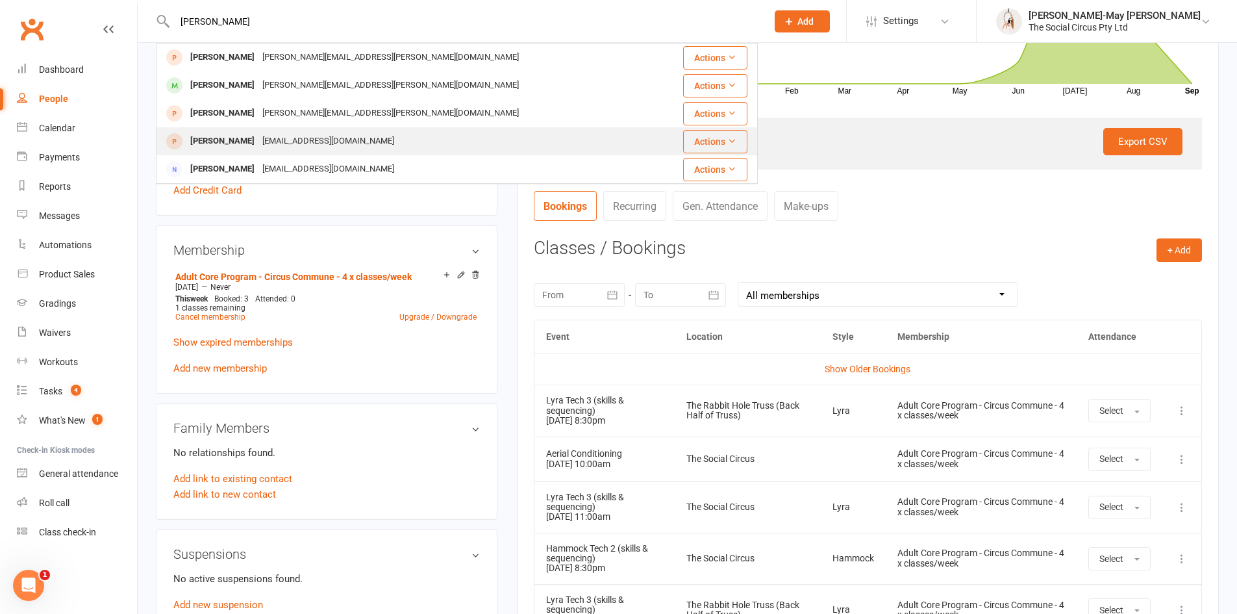
scroll to position [306, 0]
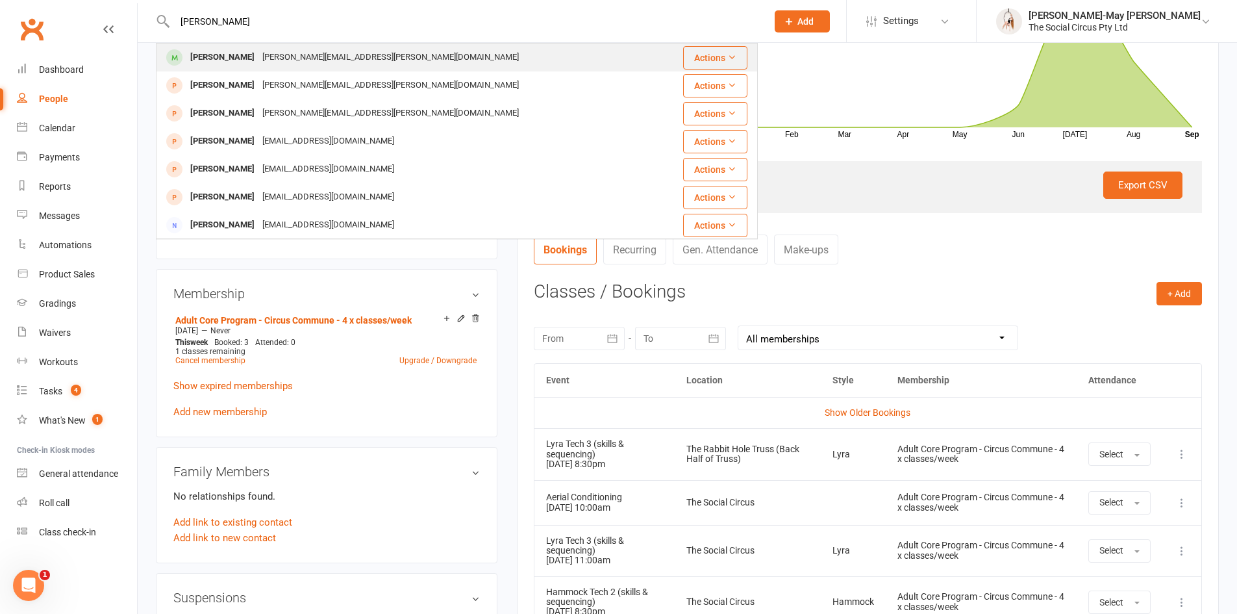
type input "[PERSON_NAME]"
click at [294, 58] on div "[PERSON_NAME][EMAIL_ADDRESS][PERSON_NAME][DOMAIN_NAME]" at bounding box center [390, 57] width 264 height 19
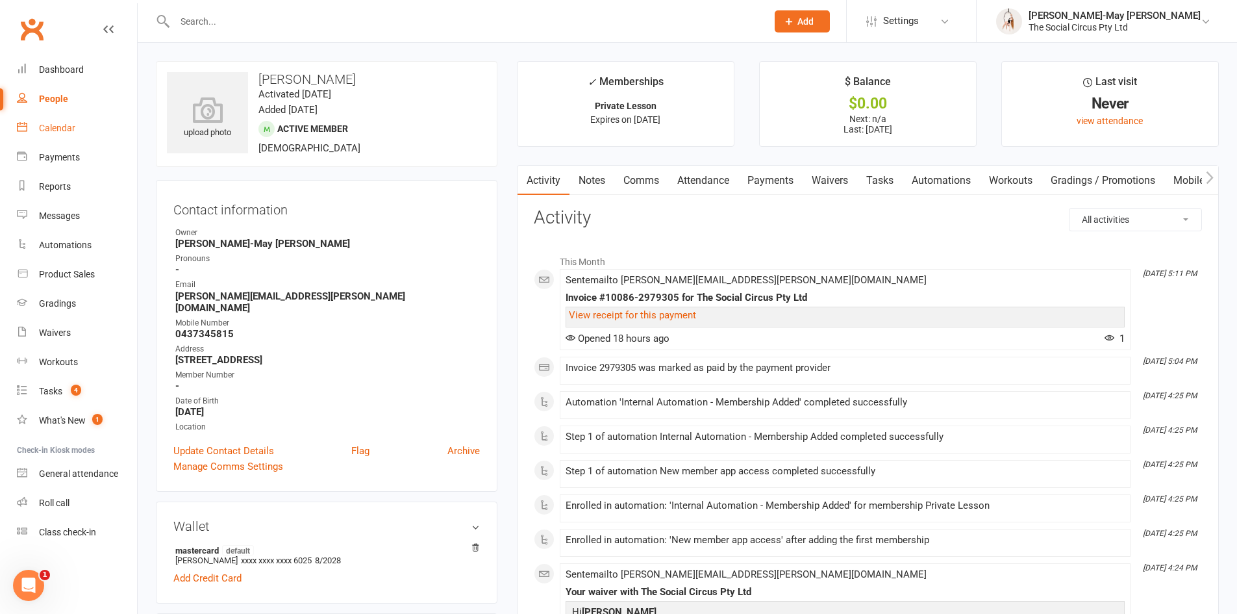
click at [64, 128] on div "Calendar" at bounding box center [57, 128] width 36 height 10
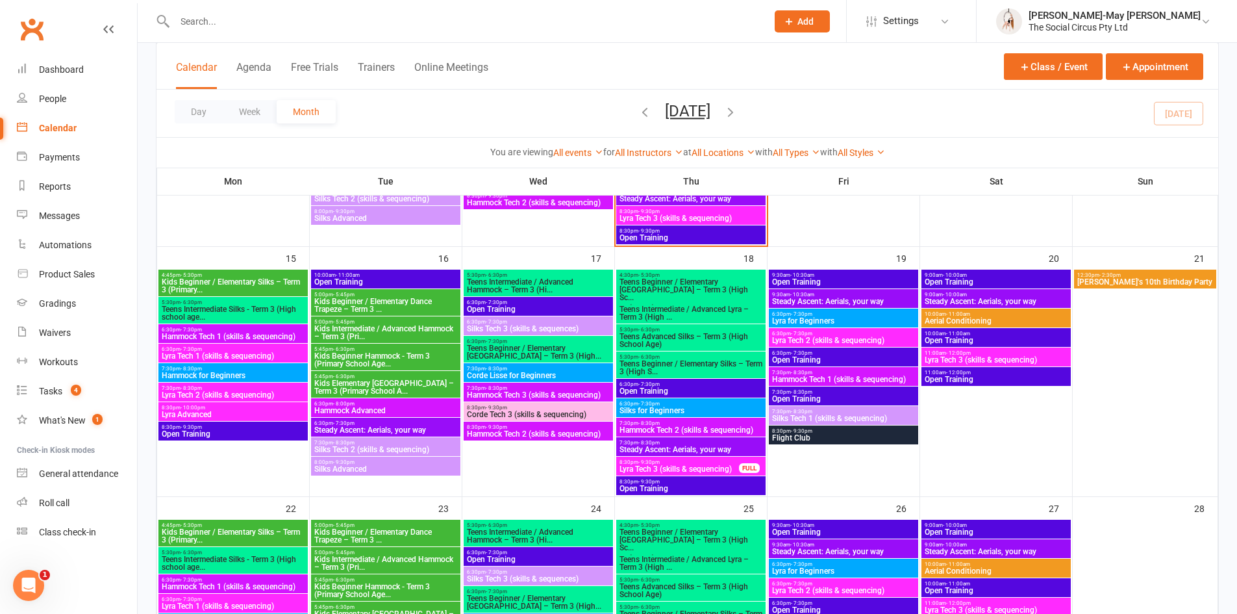
scroll to position [520, 0]
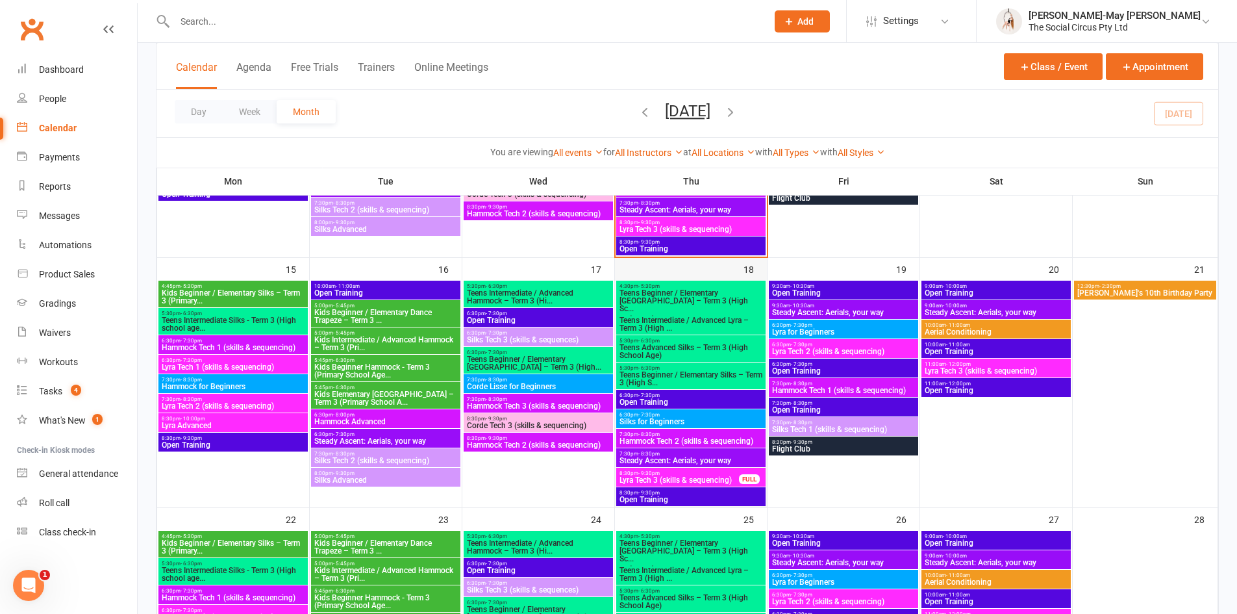
click at [673, 266] on div "18" at bounding box center [691, 382] width 152 height 249
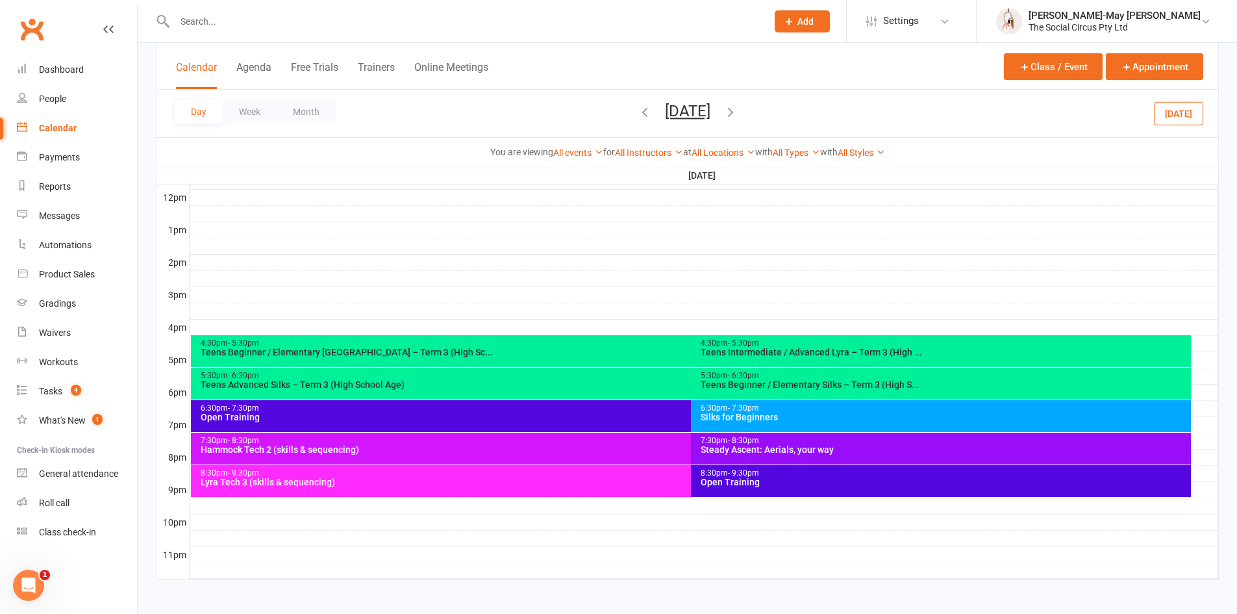
scroll to position [0, 0]
click at [1149, 72] on button "Appointment" at bounding box center [1154, 66] width 97 height 27
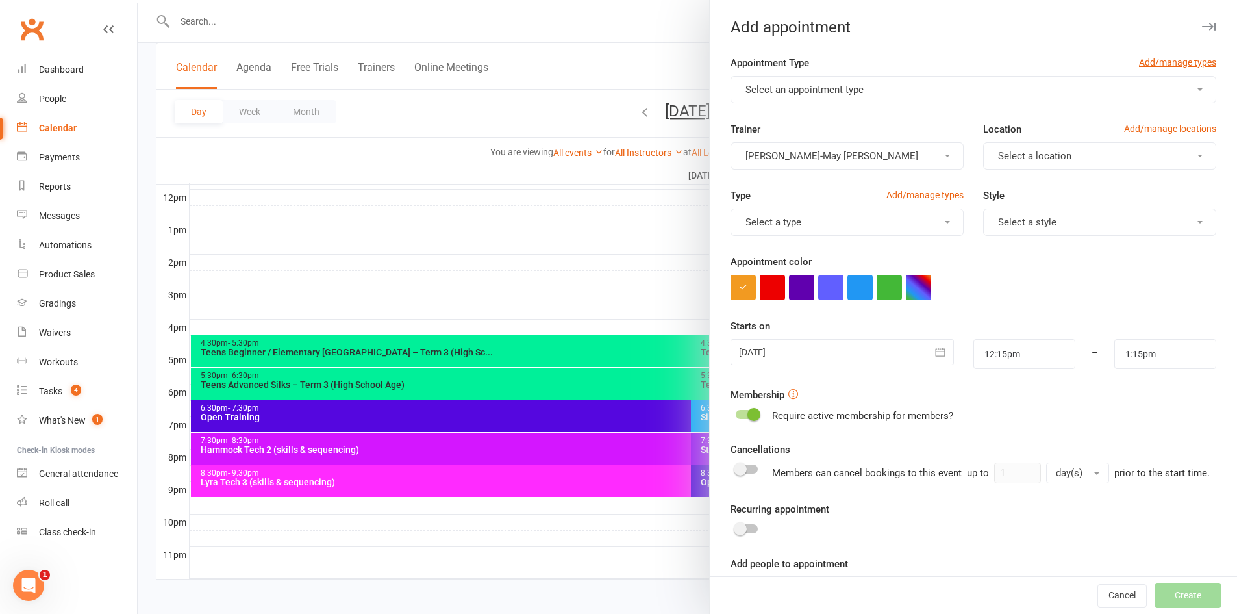
click at [1038, 154] on span "Select a location" at bounding box center [1034, 156] width 73 height 12
click at [1027, 184] on span "The Social Circus" at bounding box center [1032, 187] width 77 height 12
click at [898, 221] on button "Select a type" at bounding box center [847, 221] width 233 height 27
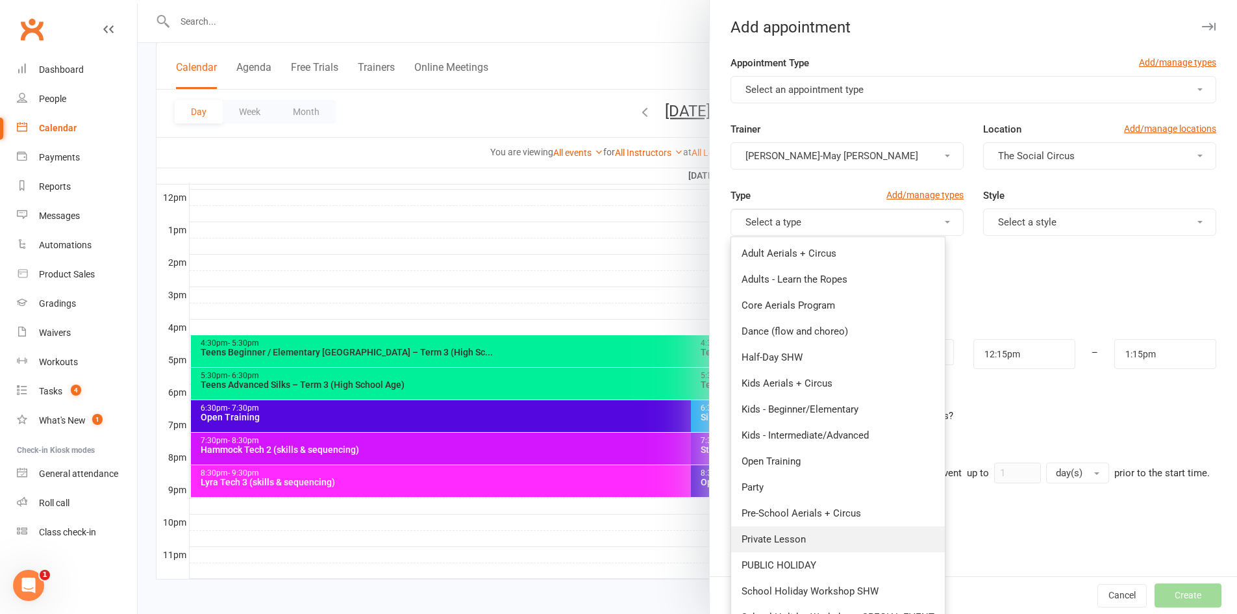
click at [803, 537] on link "Private Lesson" at bounding box center [838, 539] width 214 height 26
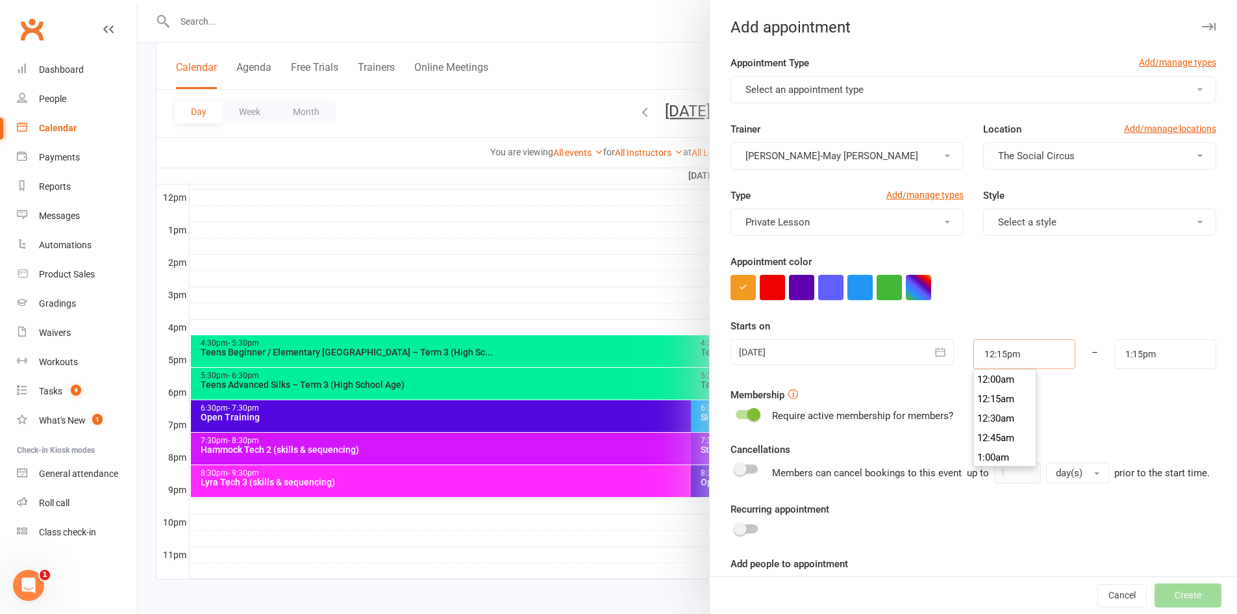
click at [1029, 357] on input "12:15pm" at bounding box center [1024, 354] width 102 height 30
type input "2:00pm"
type input "3:00pm"
click at [988, 402] on li "2:00pm" at bounding box center [1005, 405] width 62 height 19
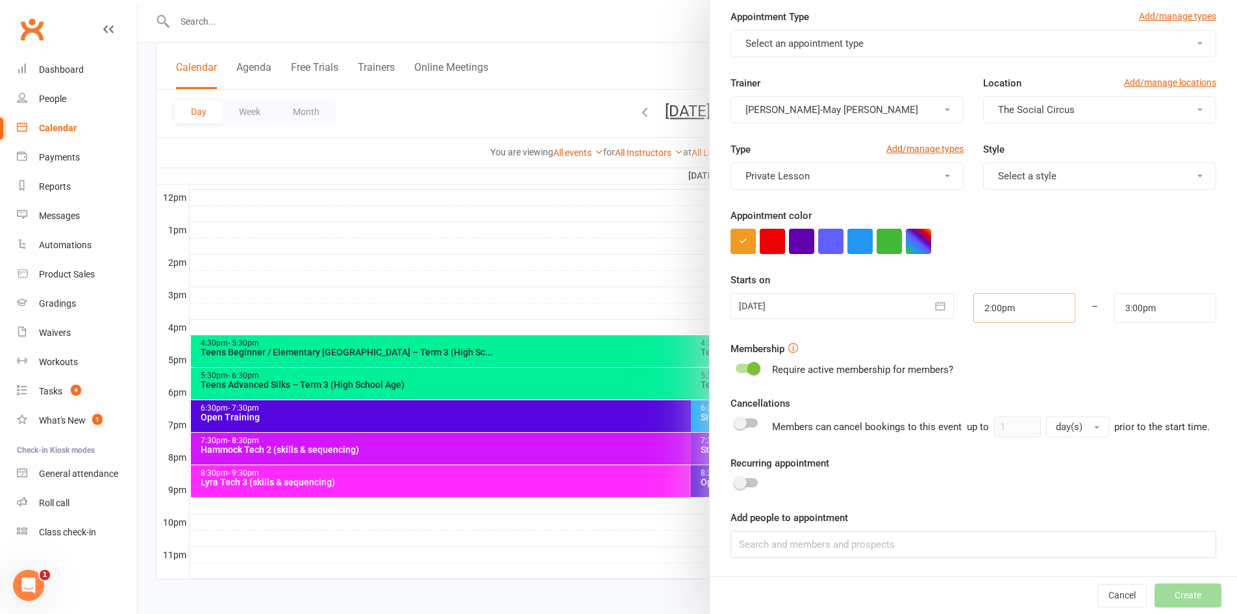
scroll to position [467, 0]
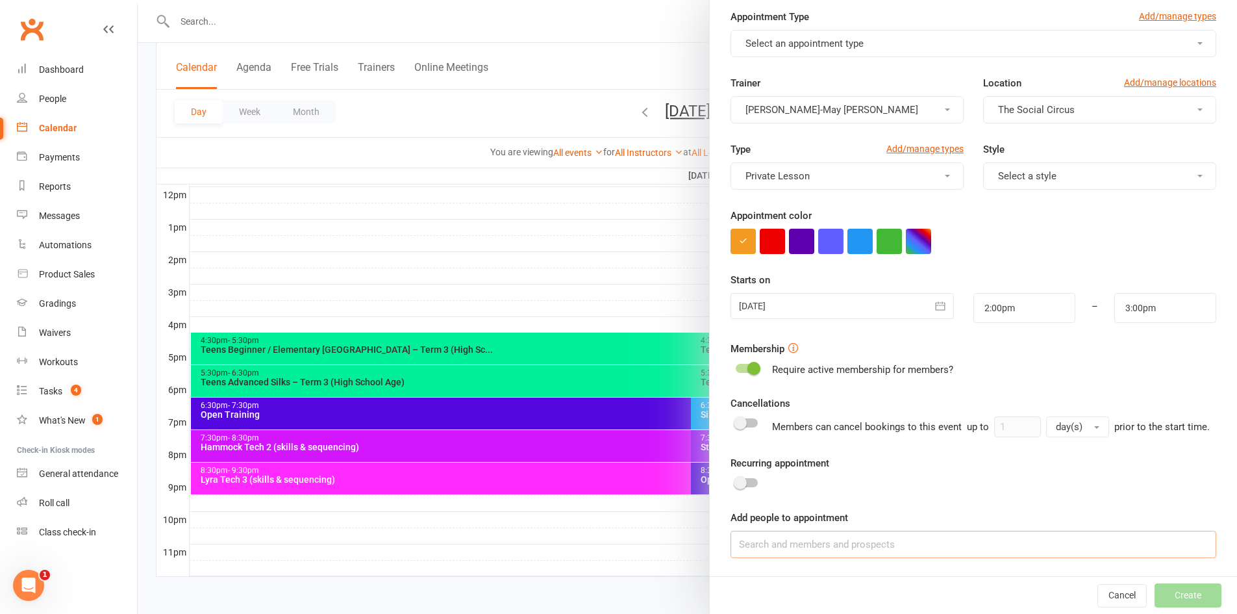
click at [862, 542] on input at bounding box center [974, 544] width 486 height 27
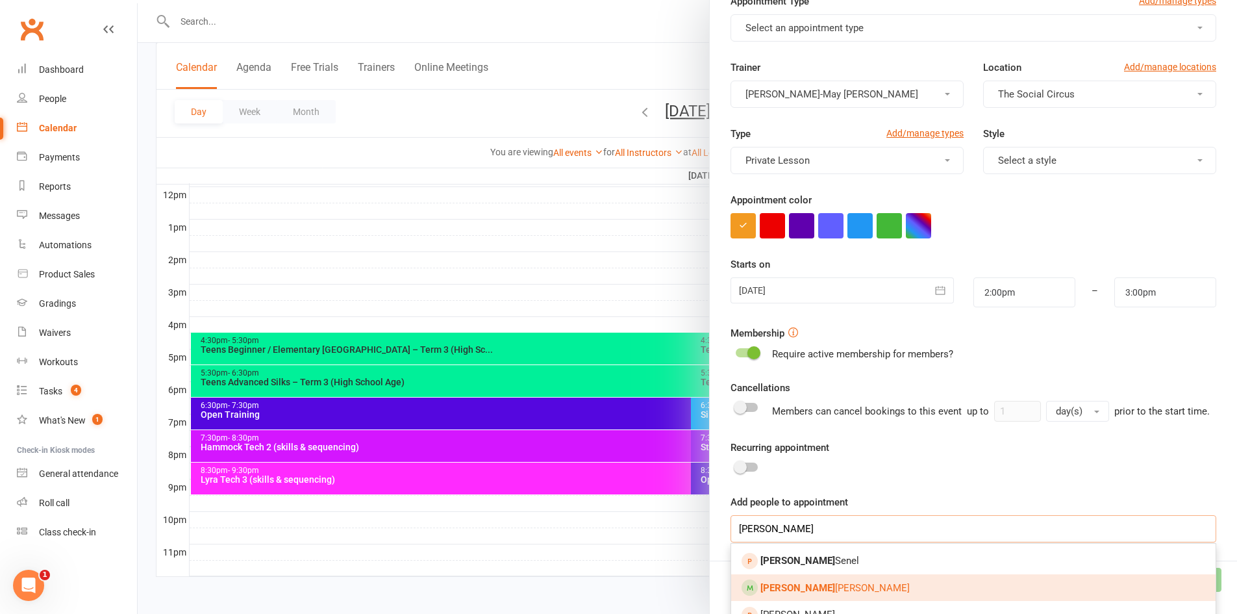
type input "[PERSON_NAME]"
click at [844, 598] on link "[PERSON_NAME]" at bounding box center [973, 587] width 484 height 27
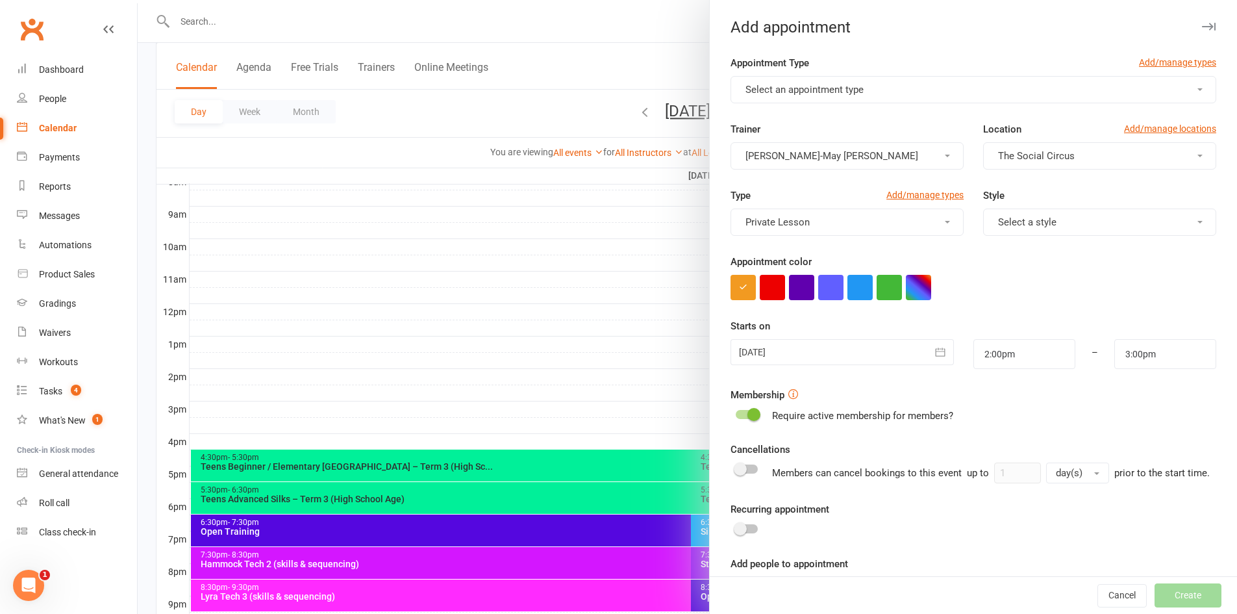
scroll to position [337, 0]
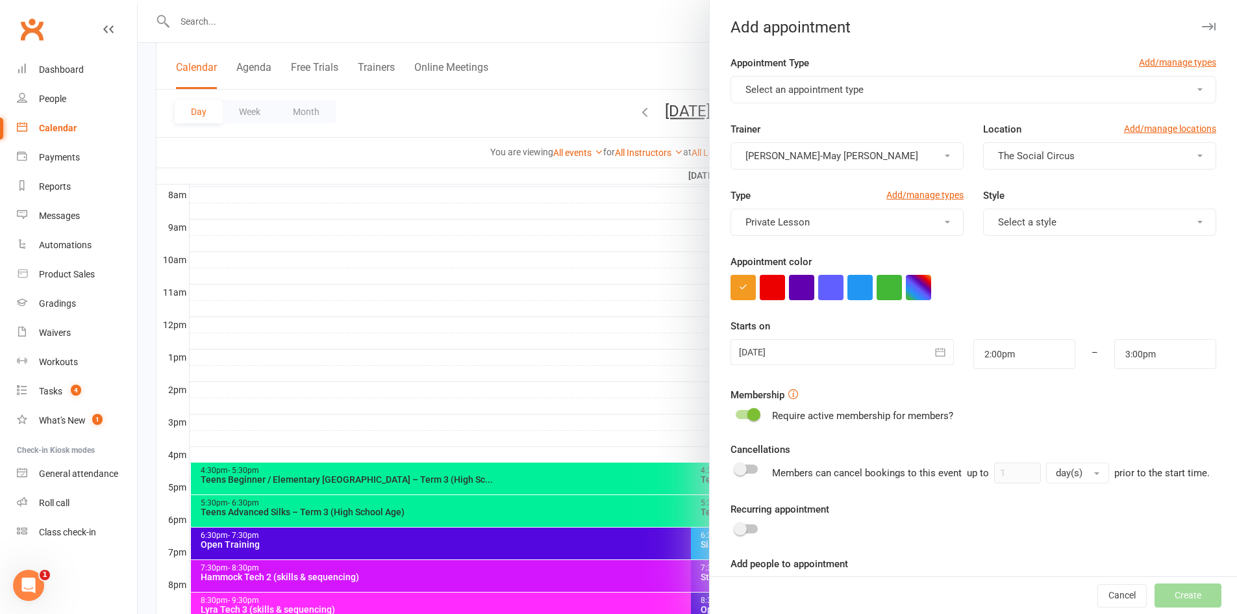
click at [1008, 87] on button "Select an appointment type" at bounding box center [974, 89] width 486 height 27
click at [785, 193] on span "Private Lesson" at bounding box center [774, 199] width 64 height 12
click at [1033, 184] on div "Trainer [PERSON_NAME]-May [PERSON_NAME] Location Add/manage locations The Socia…" at bounding box center [973, 154] width 505 height 66
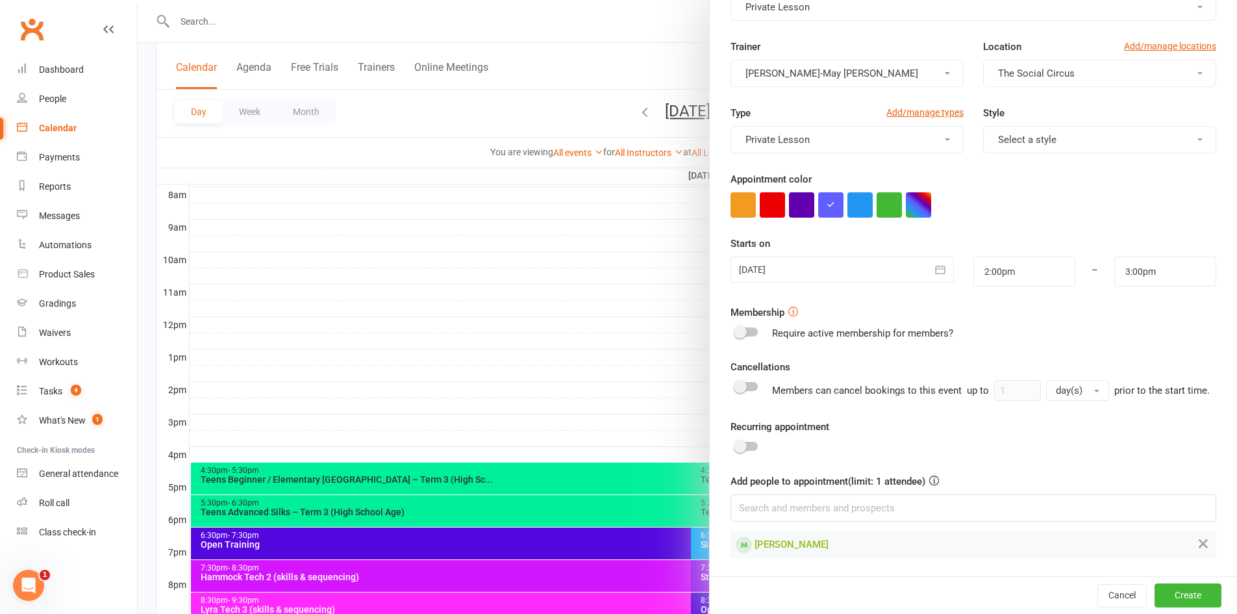
scroll to position [98, 0]
click at [745, 327] on div at bounding box center [747, 331] width 22 height 9
click at [736, 330] on input "checkbox" at bounding box center [736, 330] width 0 height 0
click at [1176, 591] on button "Create" at bounding box center [1188, 594] width 67 height 23
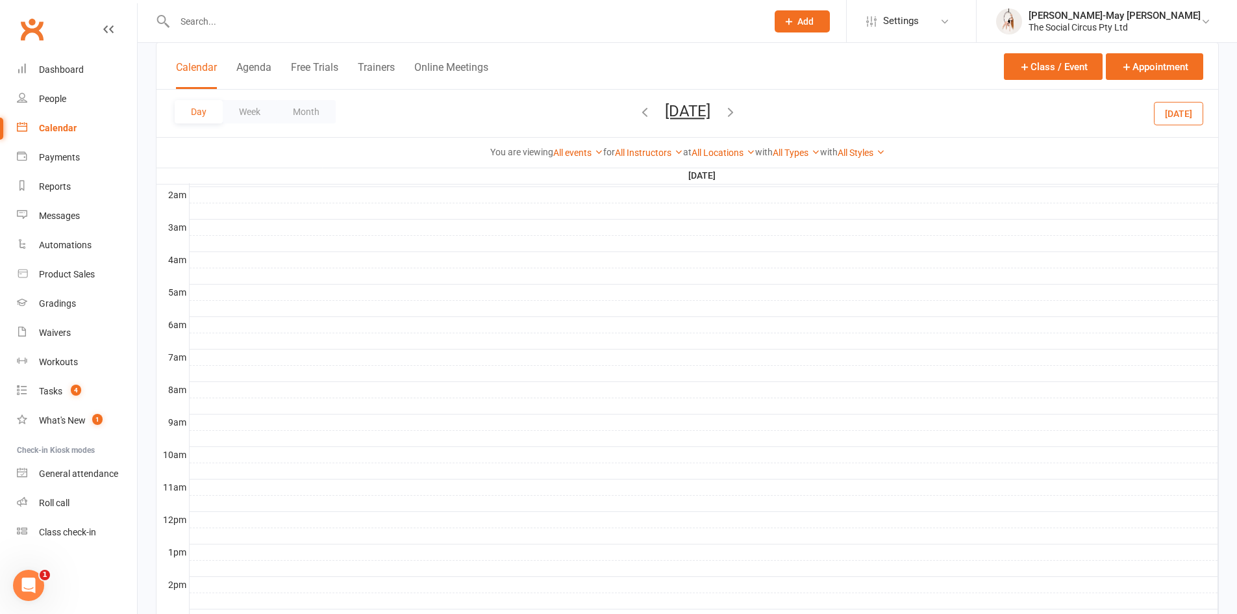
scroll to position [0, 0]
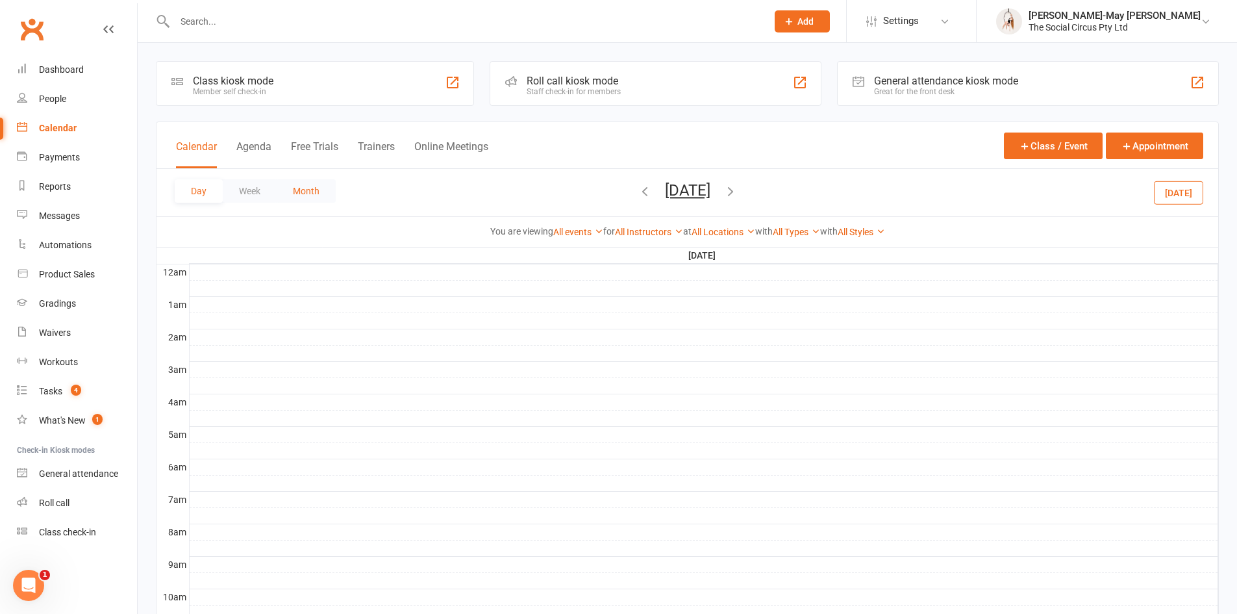
click at [300, 190] on button "Month" at bounding box center [306, 190] width 59 height 23
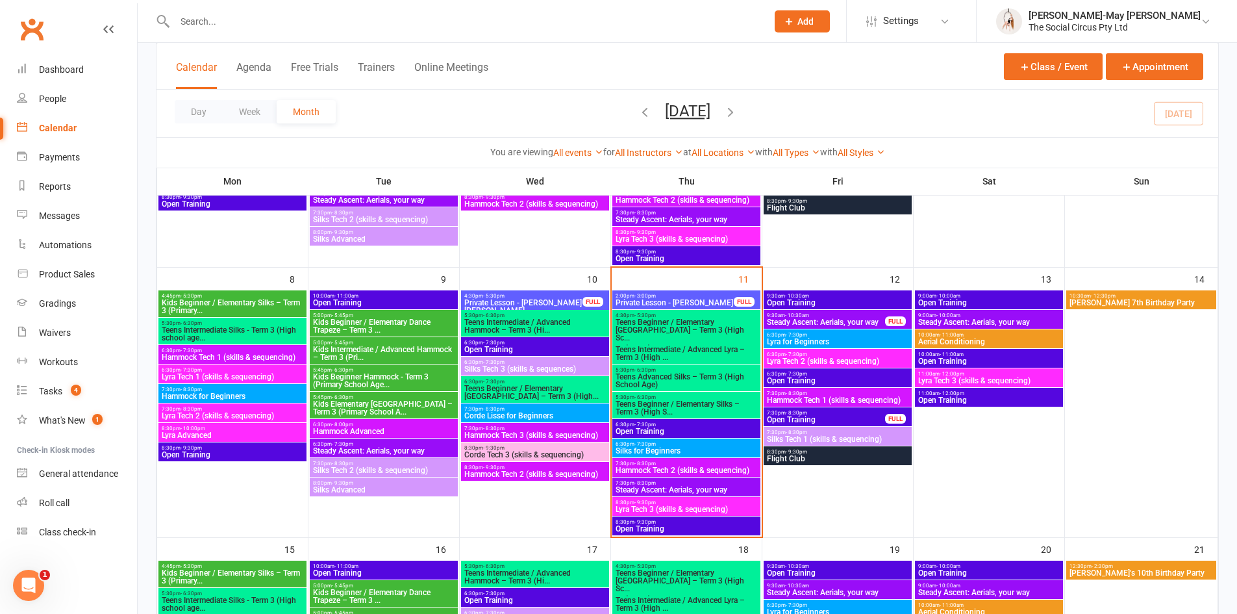
scroll to position [260, 0]
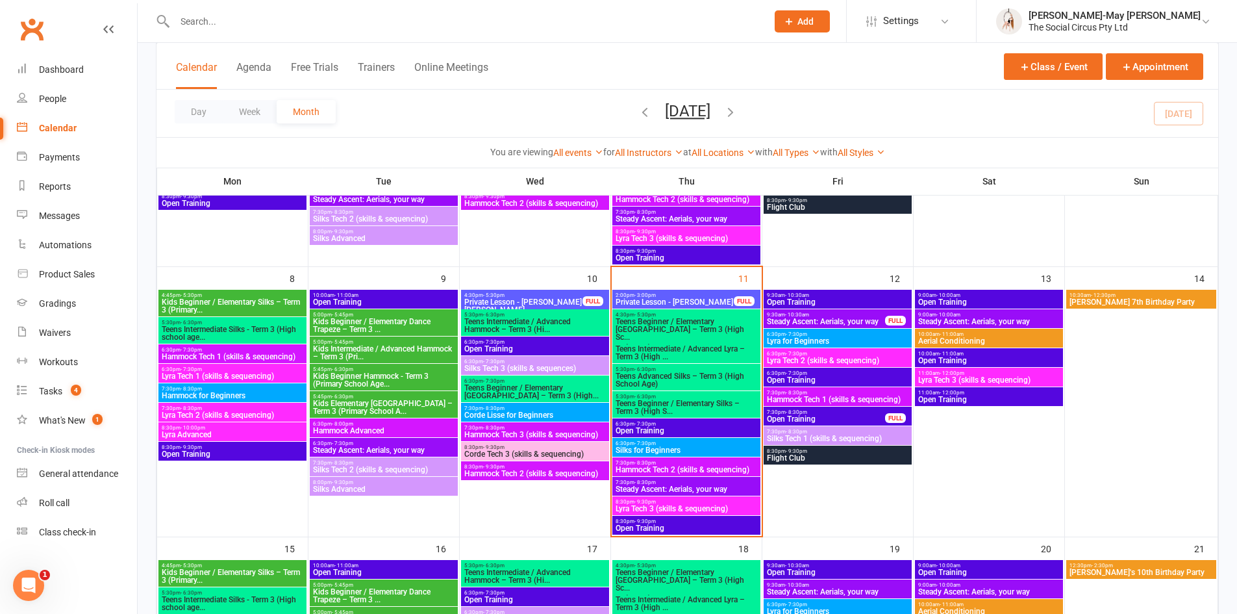
click at [696, 294] on span "2:00pm - 3:00pm" at bounding box center [674, 295] width 119 height 6
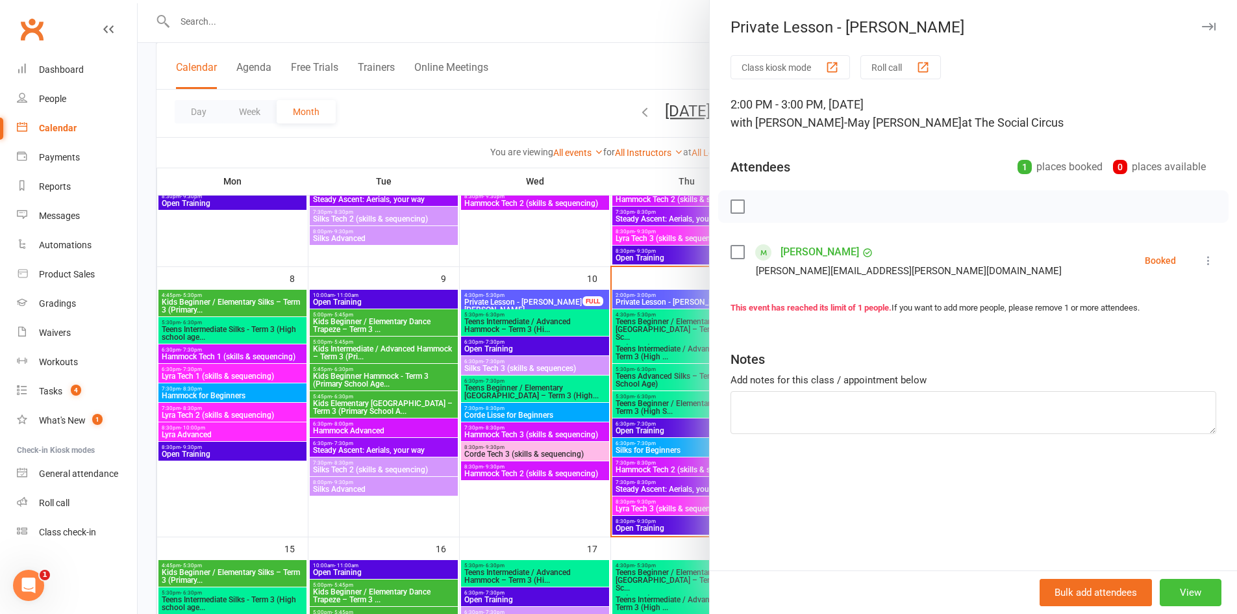
click at [1179, 592] on button "View" at bounding box center [1191, 592] width 62 height 27
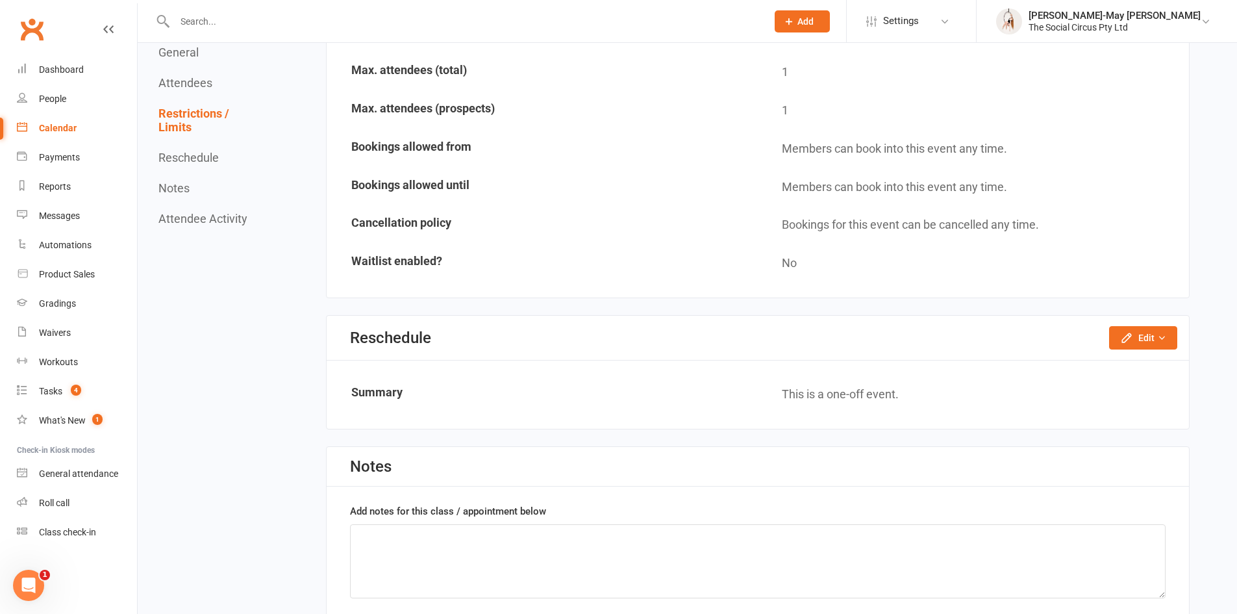
scroll to position [1039, 0]
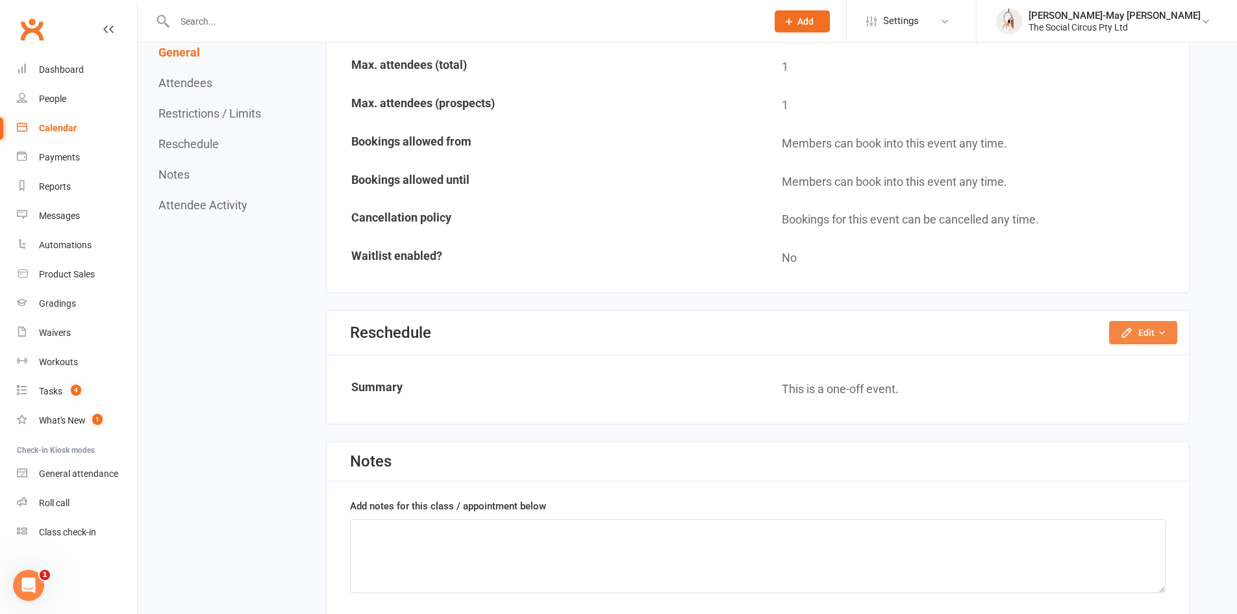
click at [1146, 327] on button "Edit" at bounding box center [1143, 332] width 68 height 23
click at [1140, 366] on link "Reschedule this event only" at bounding box center [1108, 362] width 136 height 26
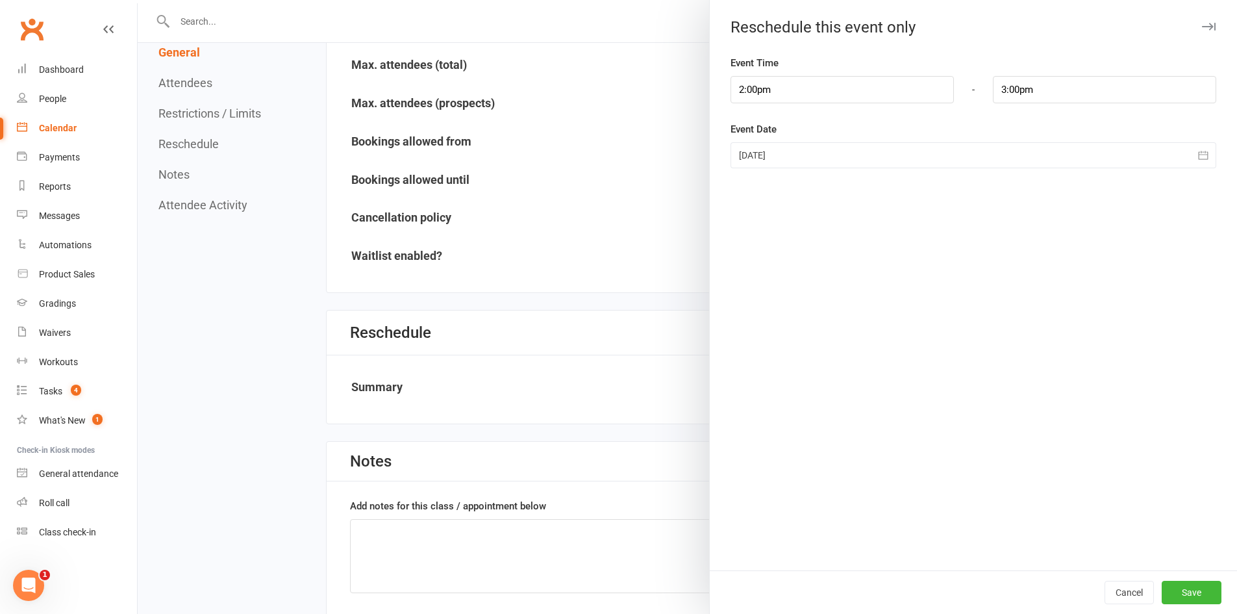
click at [845, 160] on div at bounding box center [974, 155] width 486 height 26
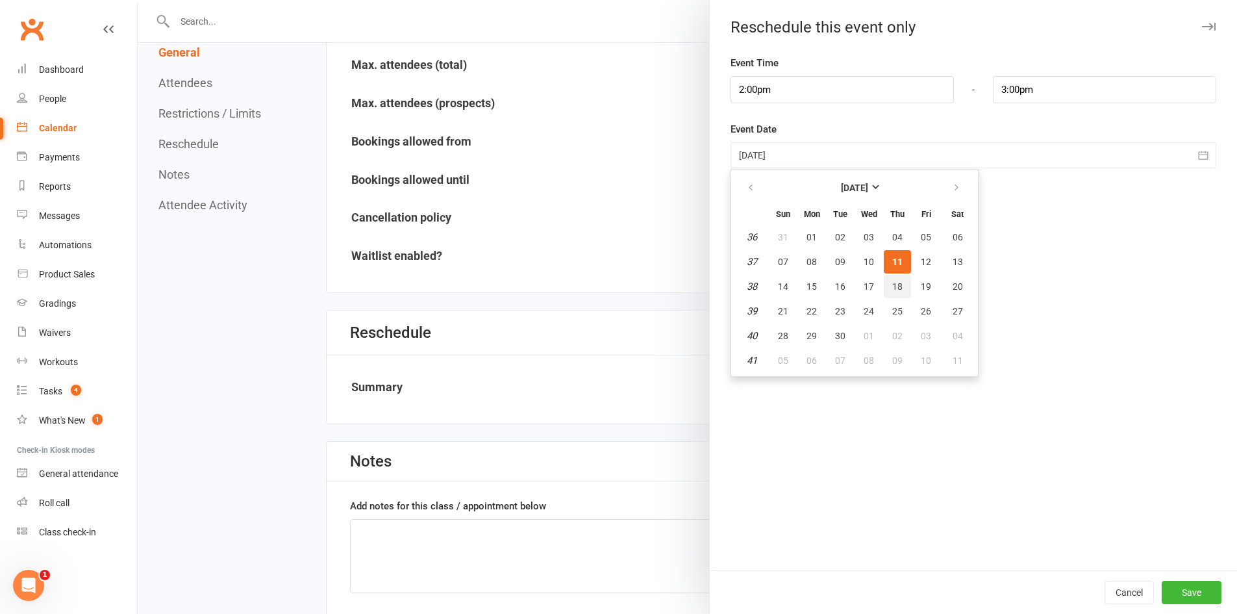
click at [892, 284] on span "18" at bounding box center [897, 286] width 10 height 10
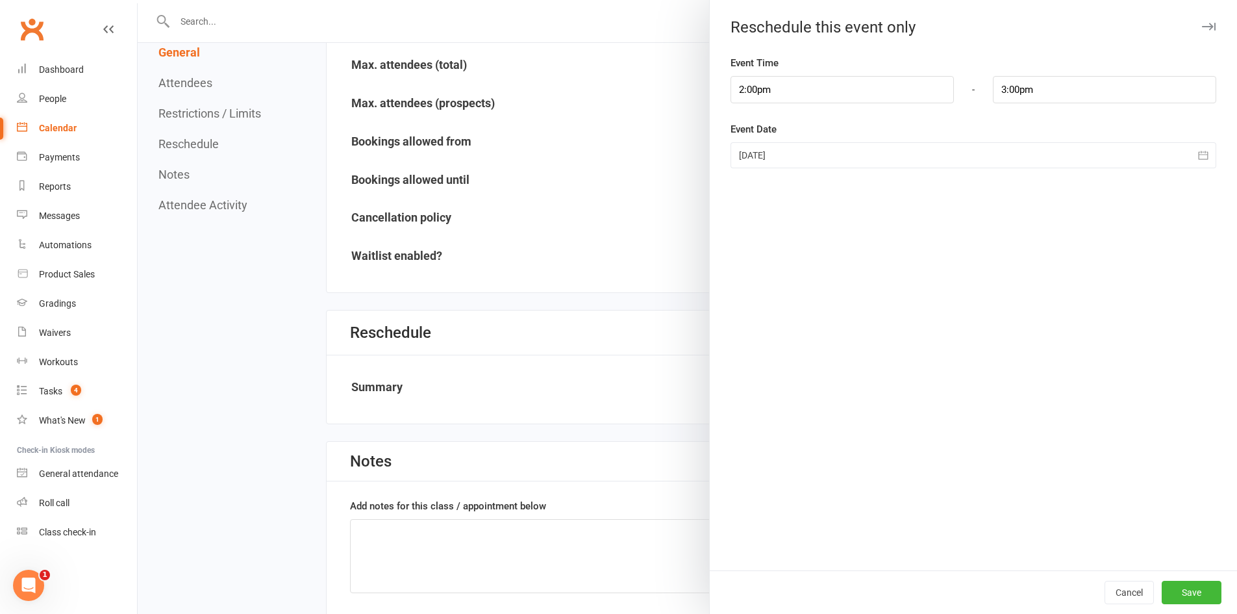
click at [920, 155] on div at bounding box center [974, 155] width 486 height 26
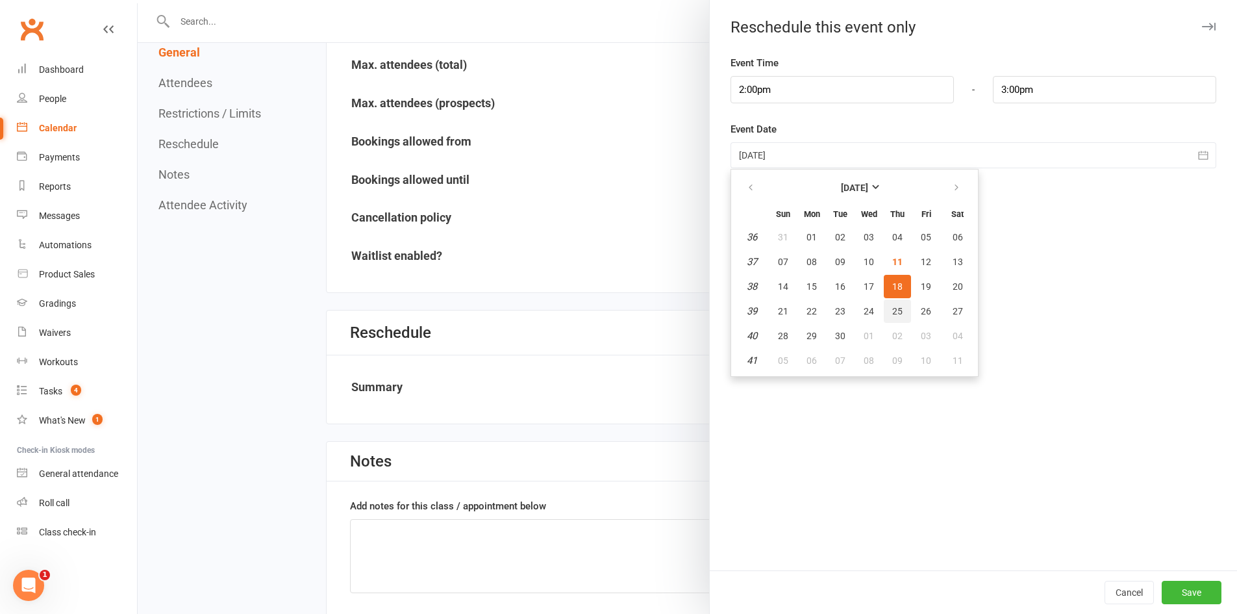
click at [894, 307] on span "25" at bounding box center [897, 311] width 10 height 10
type input "[DATE]"
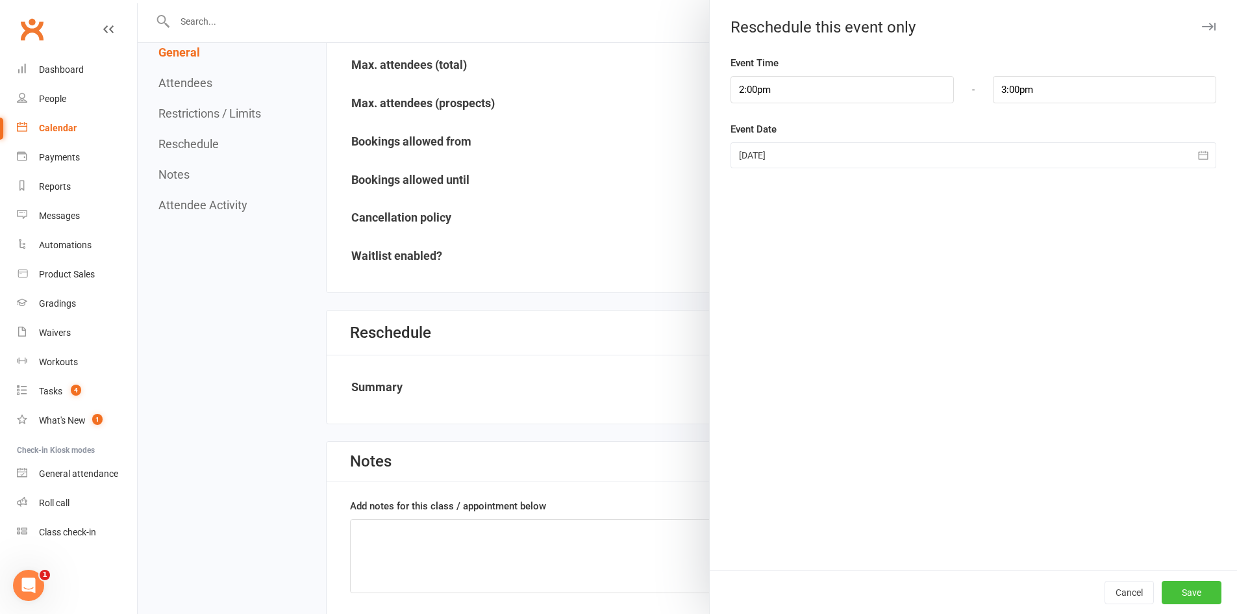
click at [1171, 581] on button "Save" at bounding box center [1192, 592] width 60 height 23
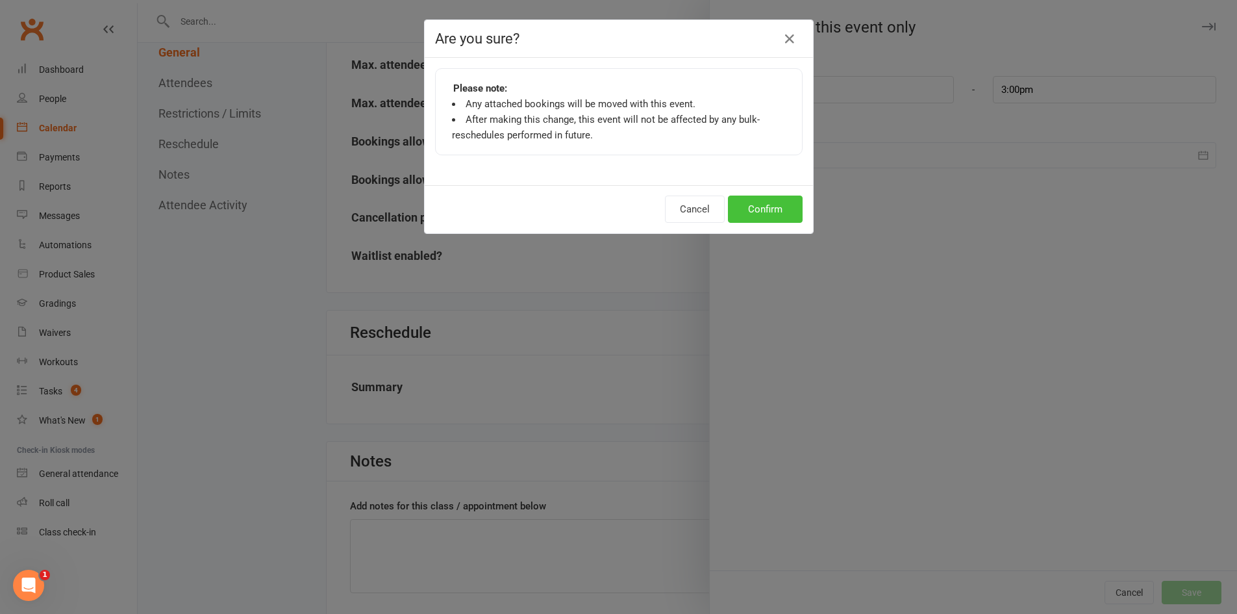
click at [777, 208] on button "Confirm" at bounding box center [765, 208] width 75 height 27
